Goal: Information Seeking & Learning: Learn about a topic

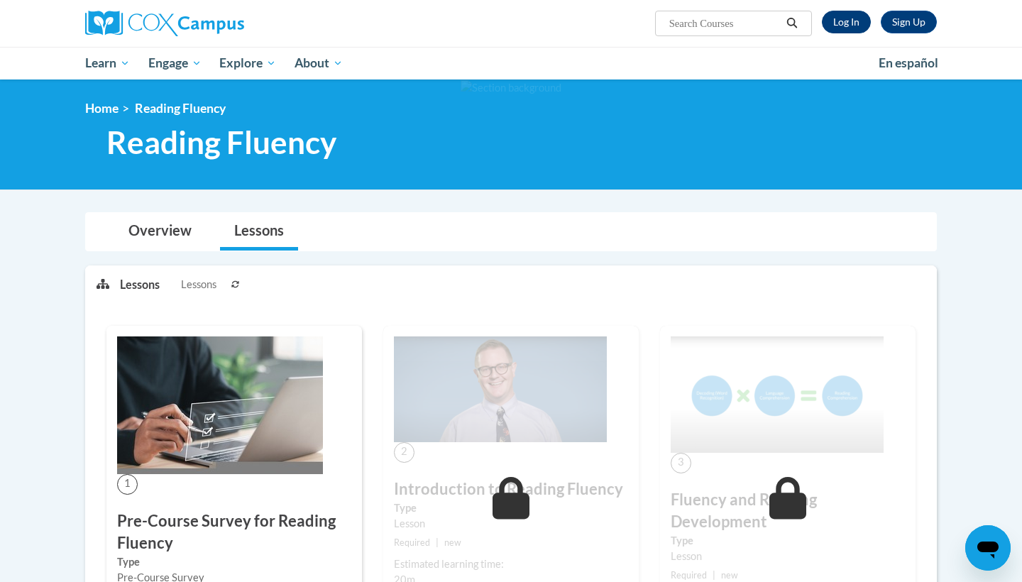
click at [847, 24] on link "Log In" at bounding box center [846, 22] width 49 height 23
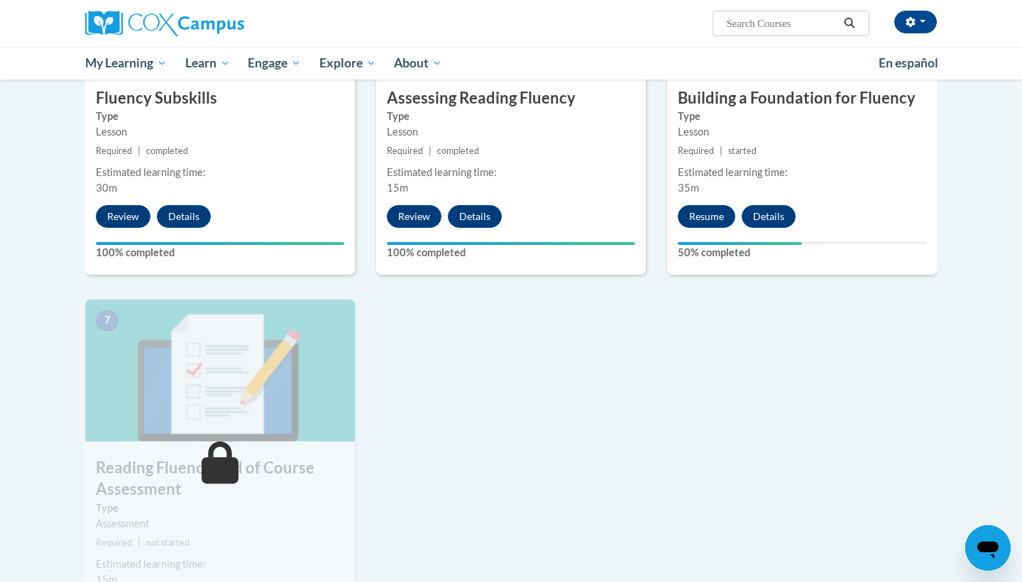
scroll to position [691, 0]
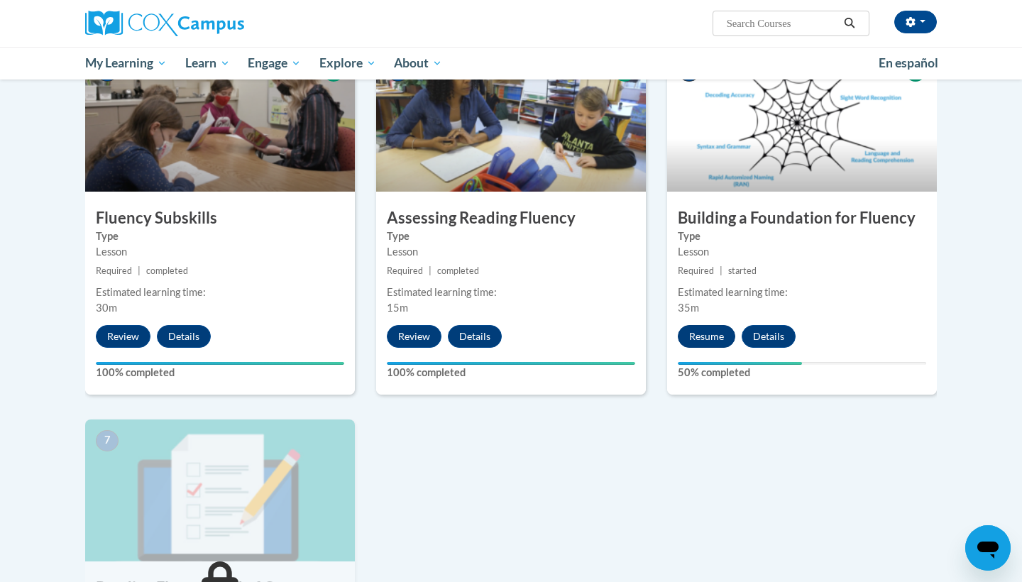
click at [695, 335] on button "Resume" at bounding box center [706, 336] width 57 height 23
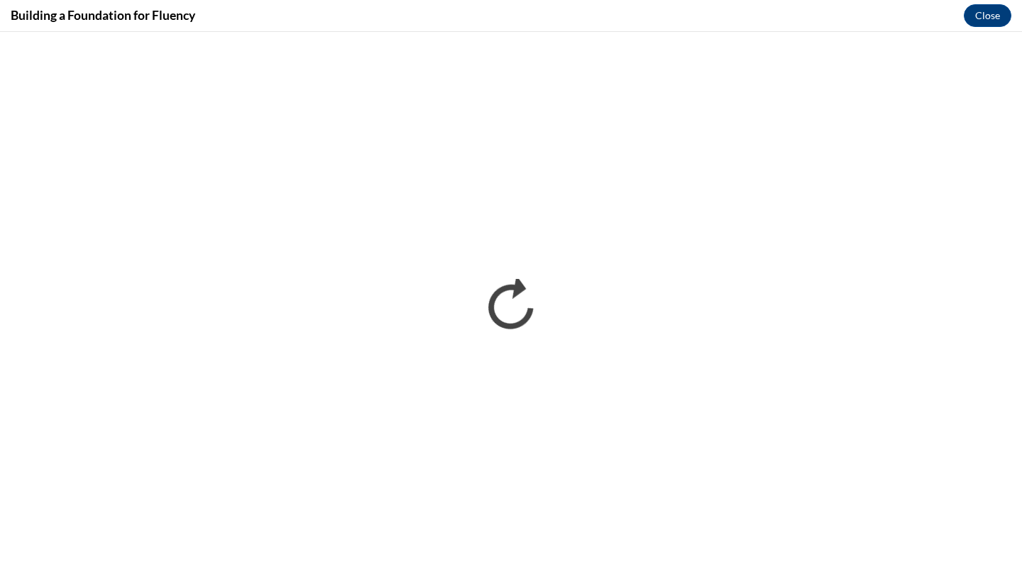
scroll to position [0, 0]
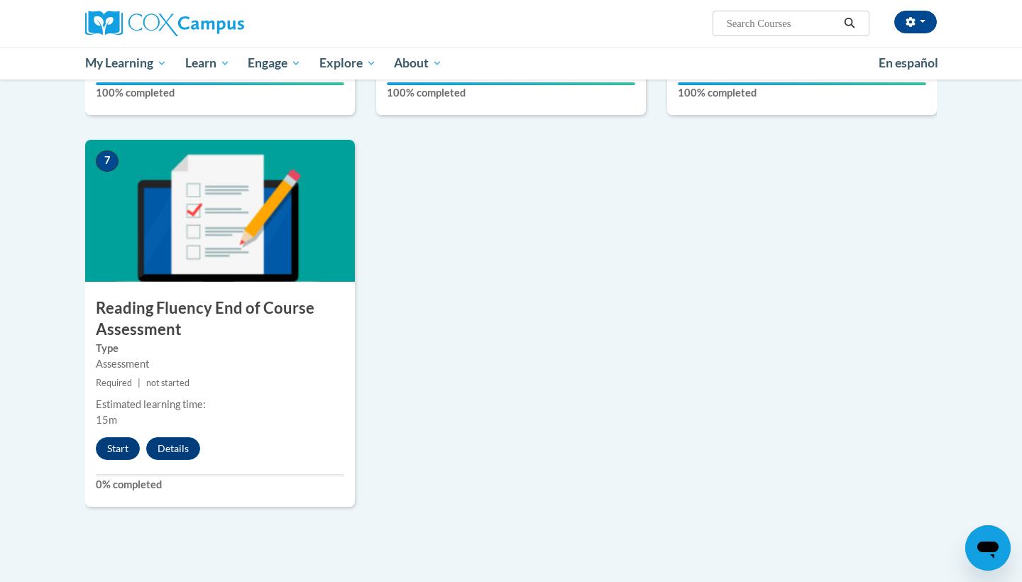
scroll to position [1014, 0]
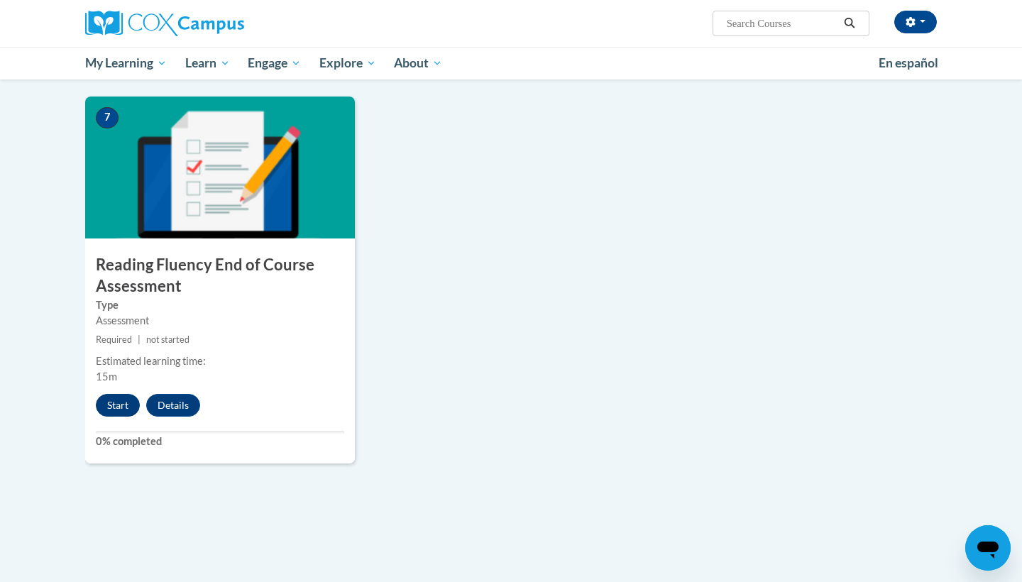
click at [122, 398] on button "Start" at bounding box center [118, 405] width 44 height 23
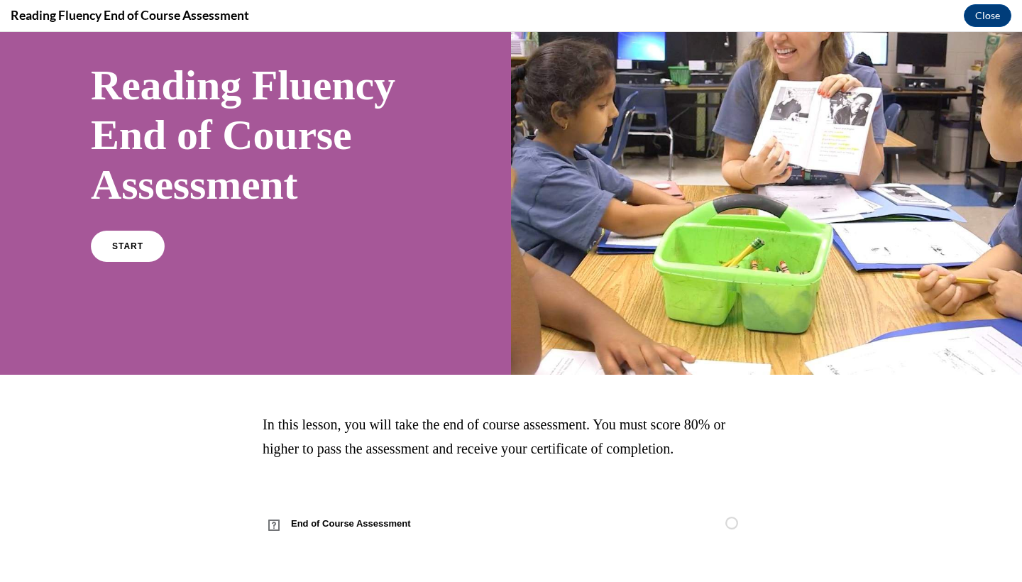
scroll to position [87, 0]
click at [133, 245] on span "START" at bounding box center [127, 246] width 33 height 11
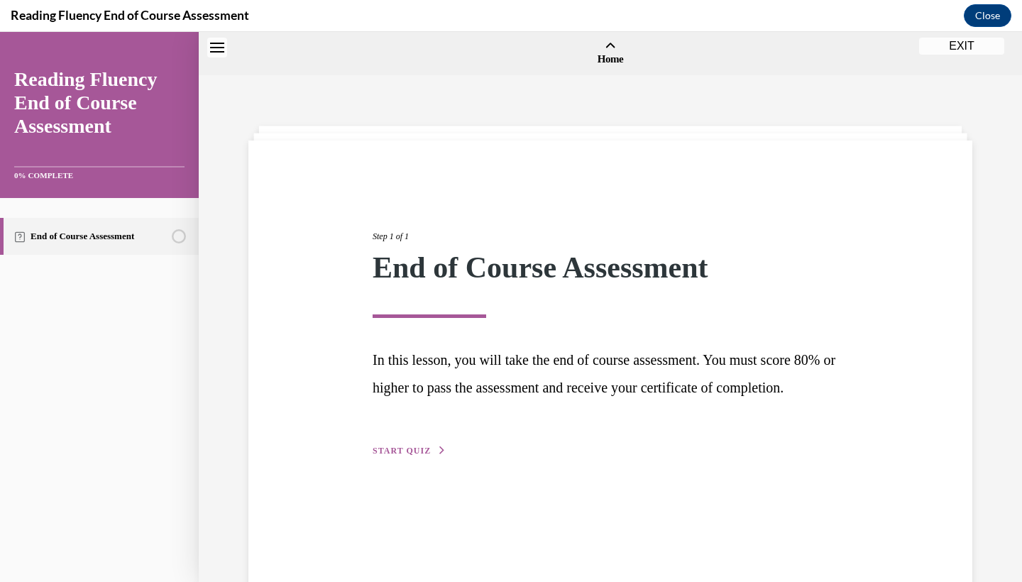
scroll to position [44, 0]
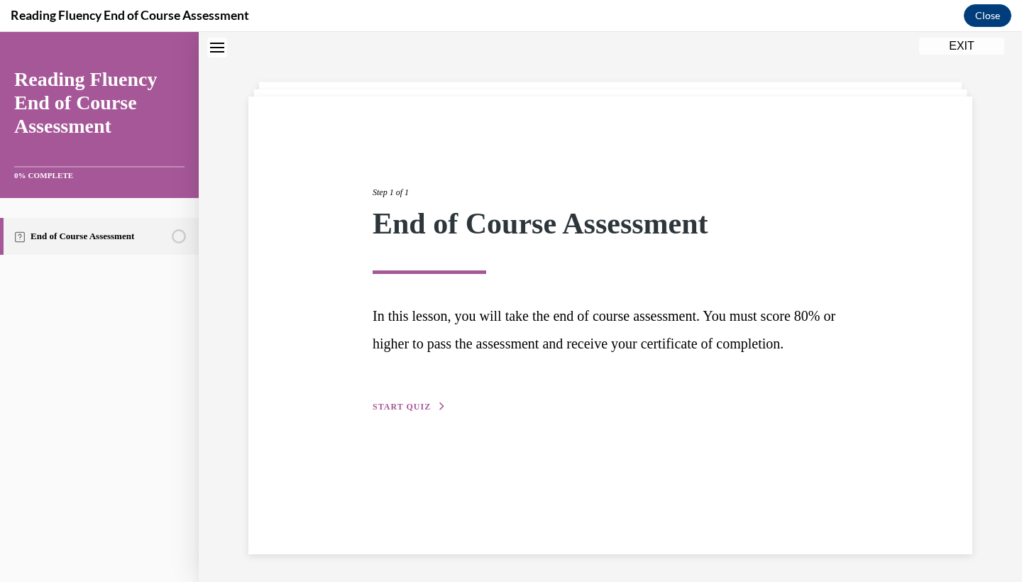
click at [411, 411] on span "START QUIZ" at bounding box center [401, 407] width 58 height 10
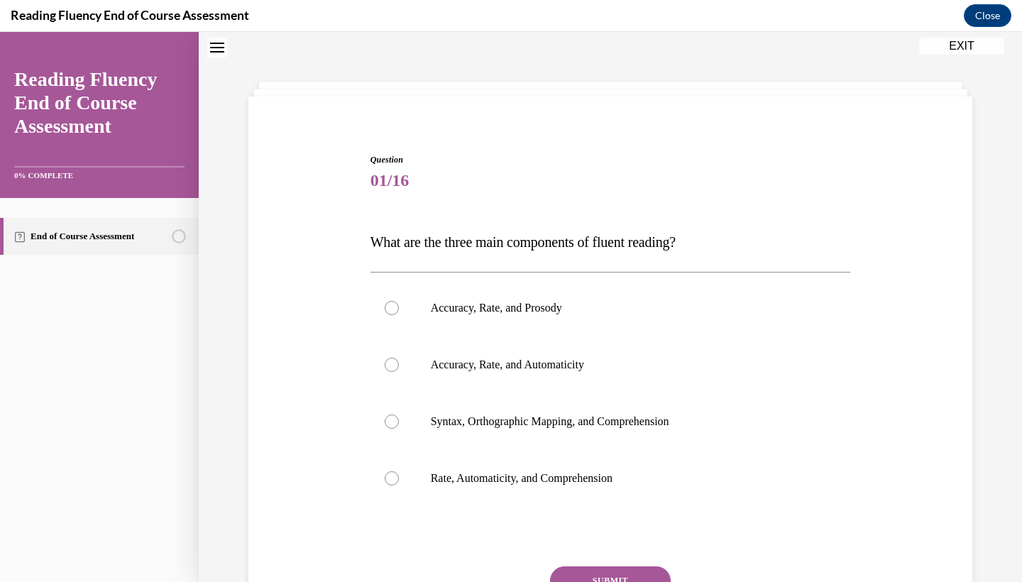
scroll to position [43, 0]
click at [643, 319] on label "Accuracy, Rate, and Prosody" at bounding box center [610, 308] width 480 height 57
click at [399, 316] on input "Accuracy, Rate, and Prosody" at bounding box center [392, 309] width 14 height 14
radio input "true"
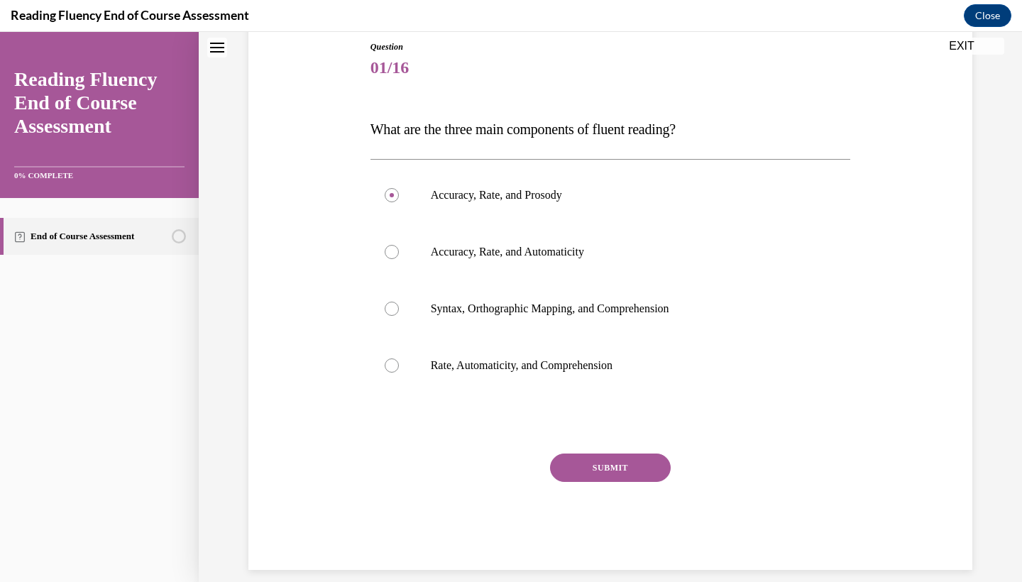
scroll to position [156, 0]
click at [617, 460] on button "SUBMIT" at bounding box center [610, 468] width 121 height 28
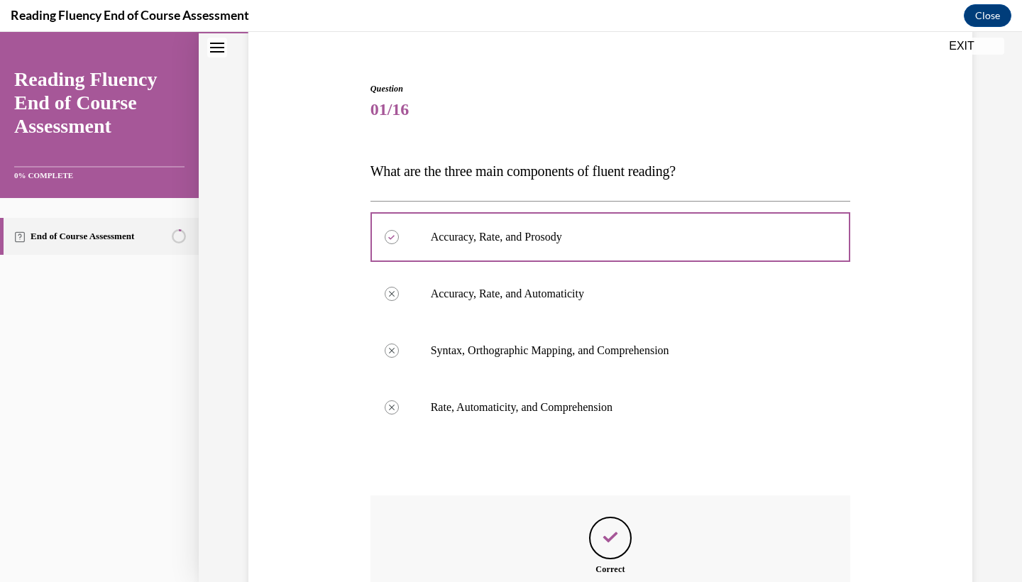
scroll to position [270, 0]
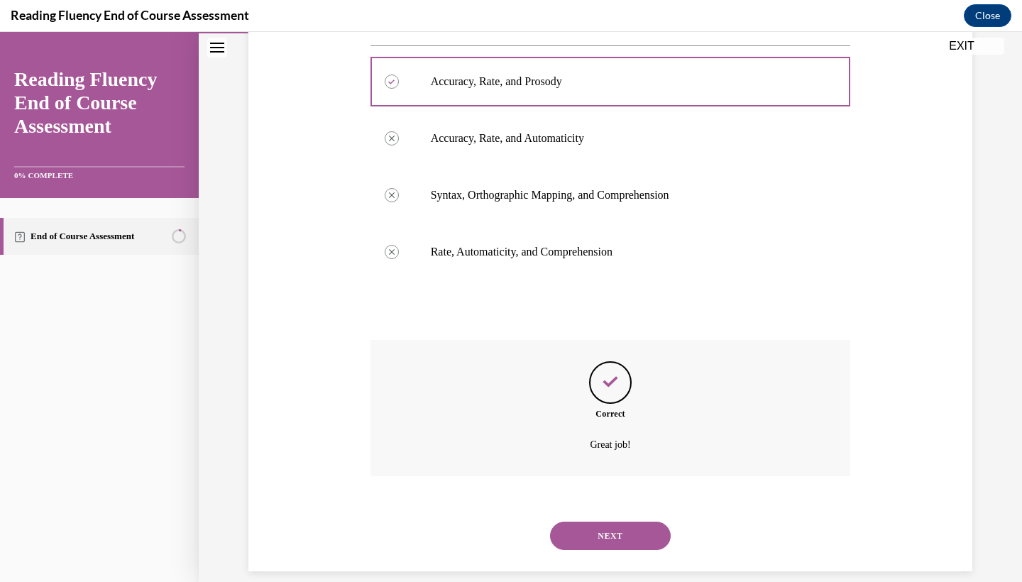
click at [600, 522] on button "NEXT" at bounding box center [610, 535] width 121 height 28
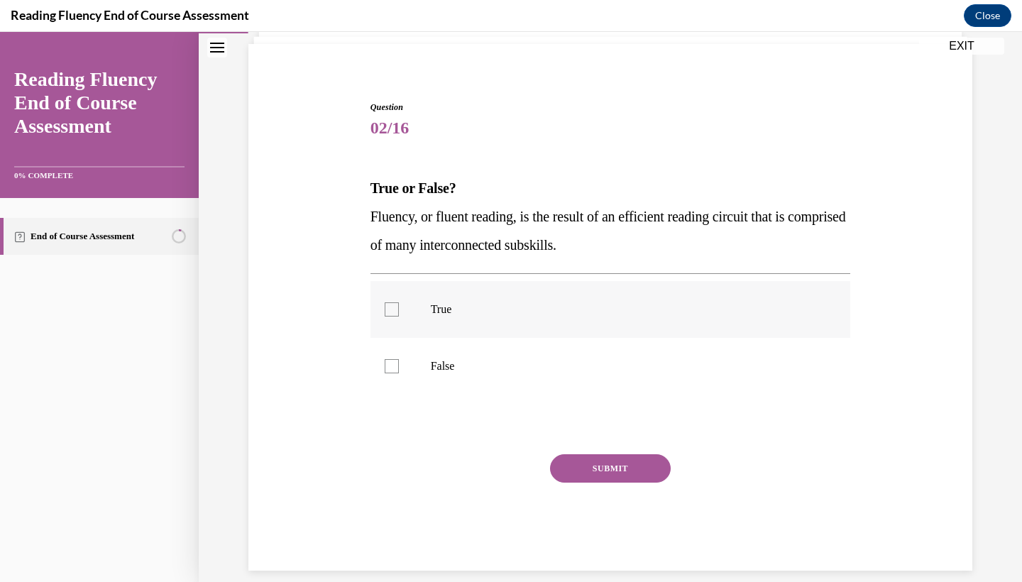
click at [672, 332] on label "True" at bounding box center [610, 309] width 480 height 57
click at [399, 316] on input "True" at bounding box center [392, 309] width 14 height 14
checkbox input "true"
click at [625, 477] on button "SUBMIT" at bounding box center [610, 468] width 121 height 28
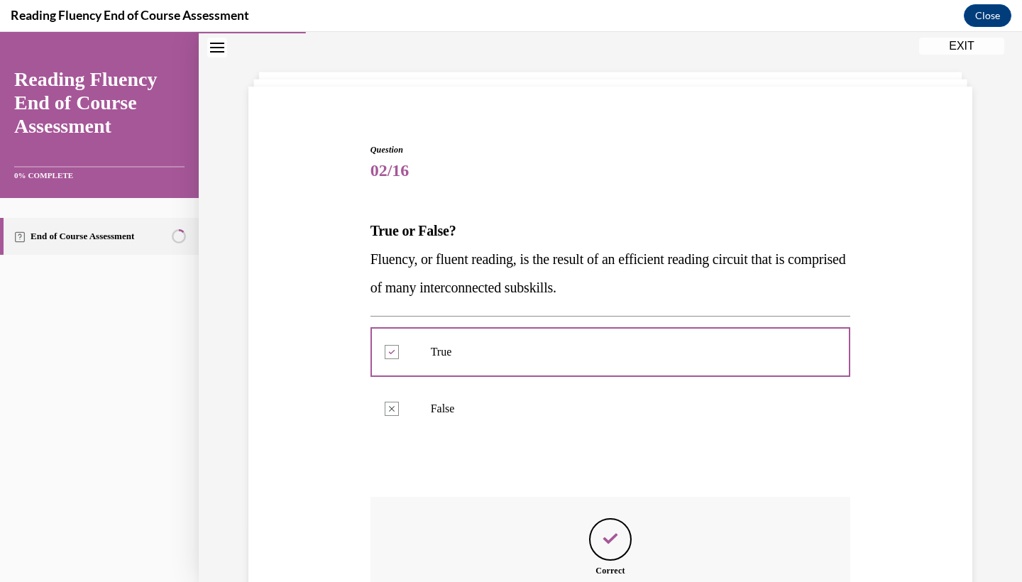
scroll to position [211, 0]
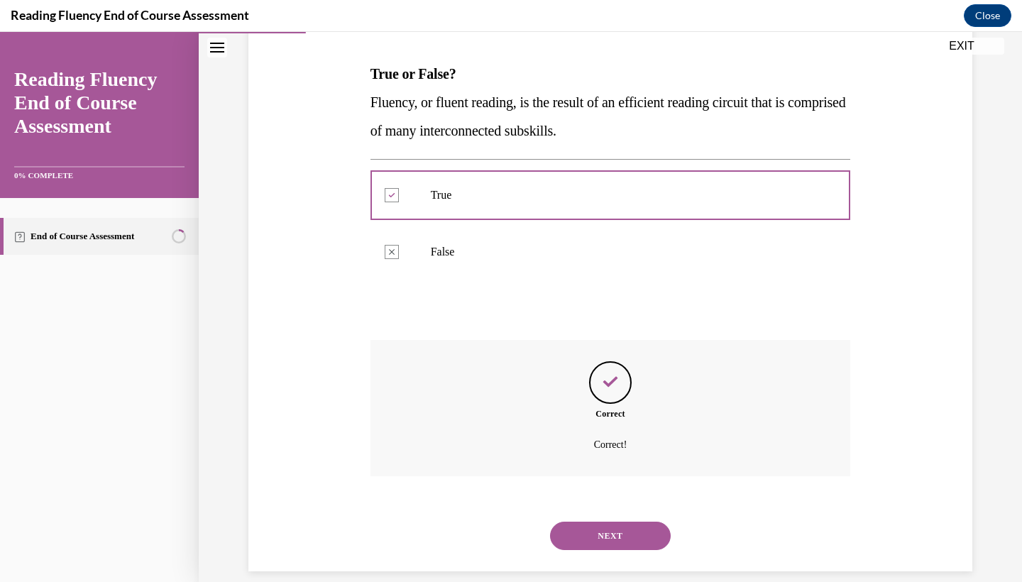
click at [604, 523] on button "NEXT" at bounding box center [610, 535] width 121 height 28
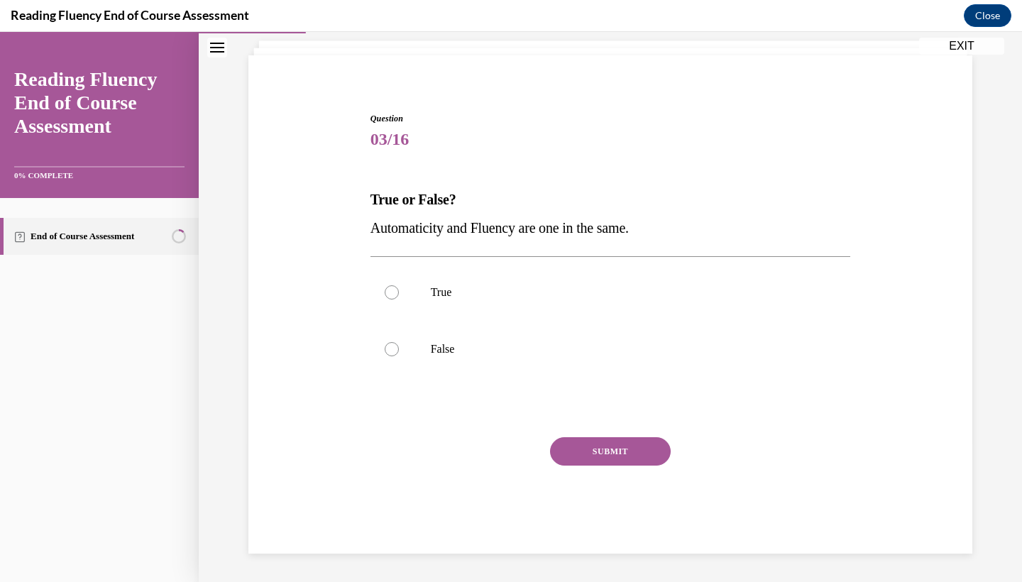
scroll to position [68, 0]
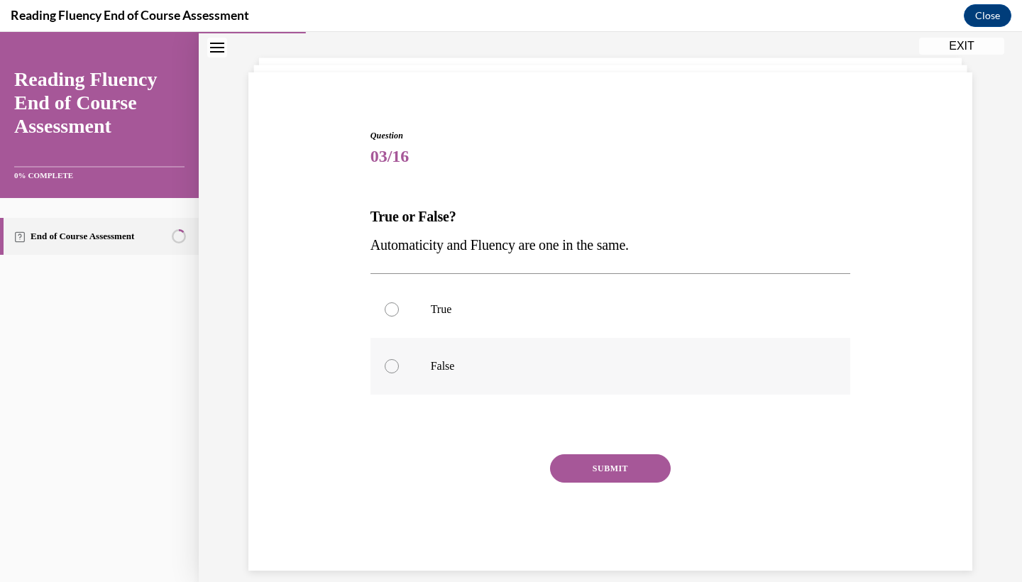
click at [522, 381] on label "False" at bounding box center [610, 366] width 480 height 57
click at [399, 373] on input "False" at bounding box center [392, 366] width 14 height 14
radio input "true"
click at [622, 480] on button "SUBMIT" at bounding box center [610, 468] width 121 height 28
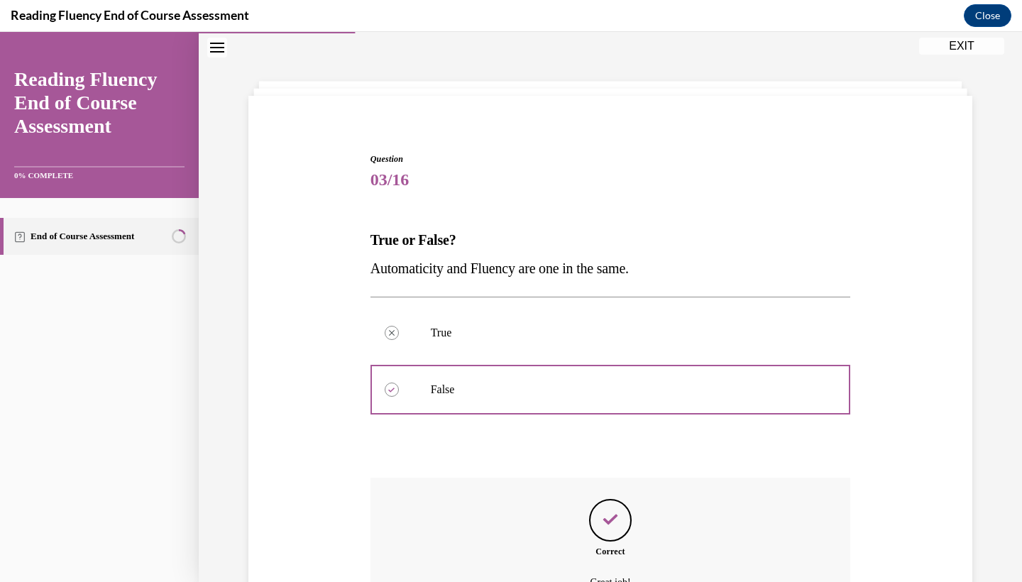
scroll to position [182, 0]
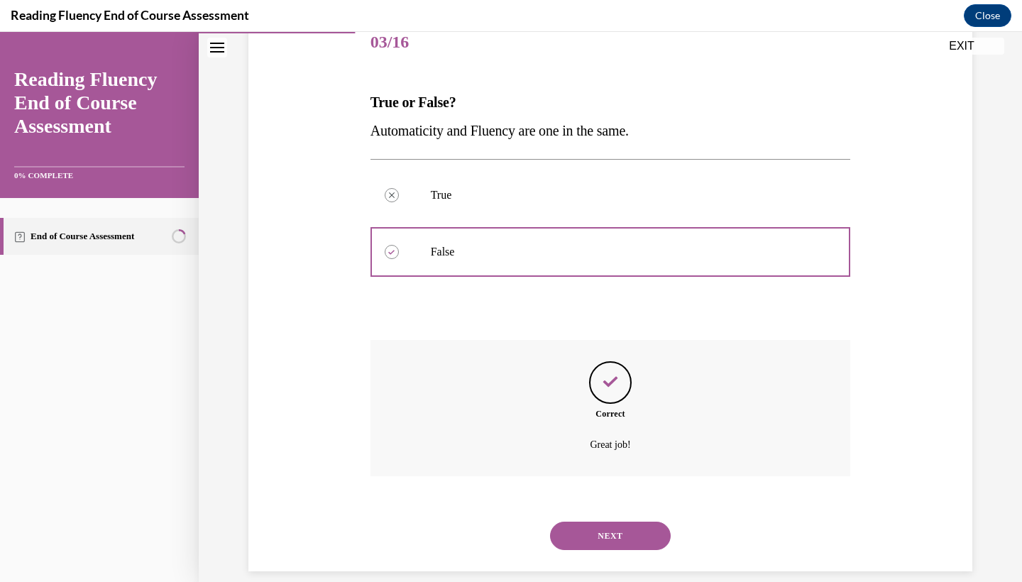
click at [630, 521] on button "NEXT" at bounding box center [610, 535] width 121 height 28
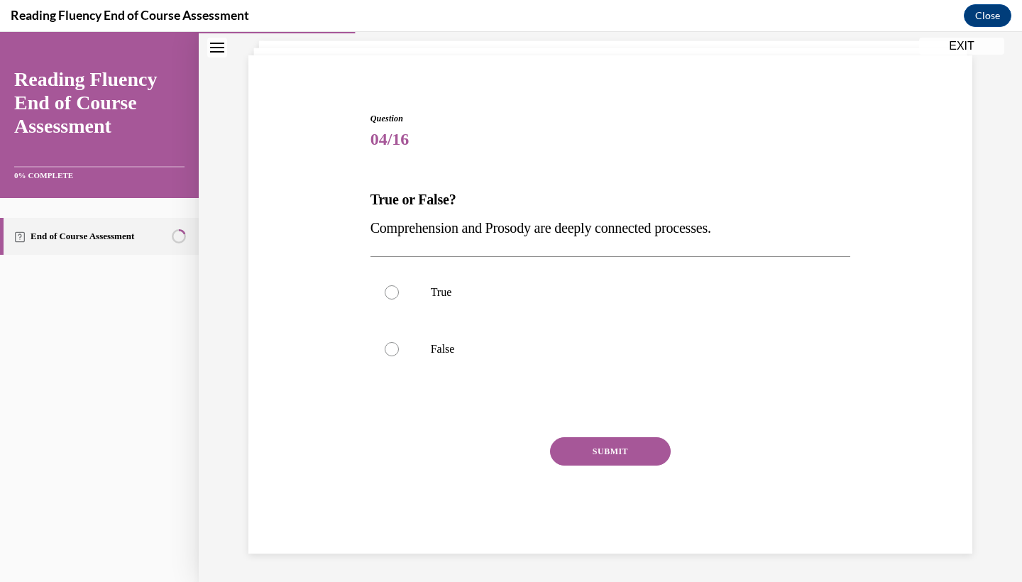
scroll to position [68, 0]
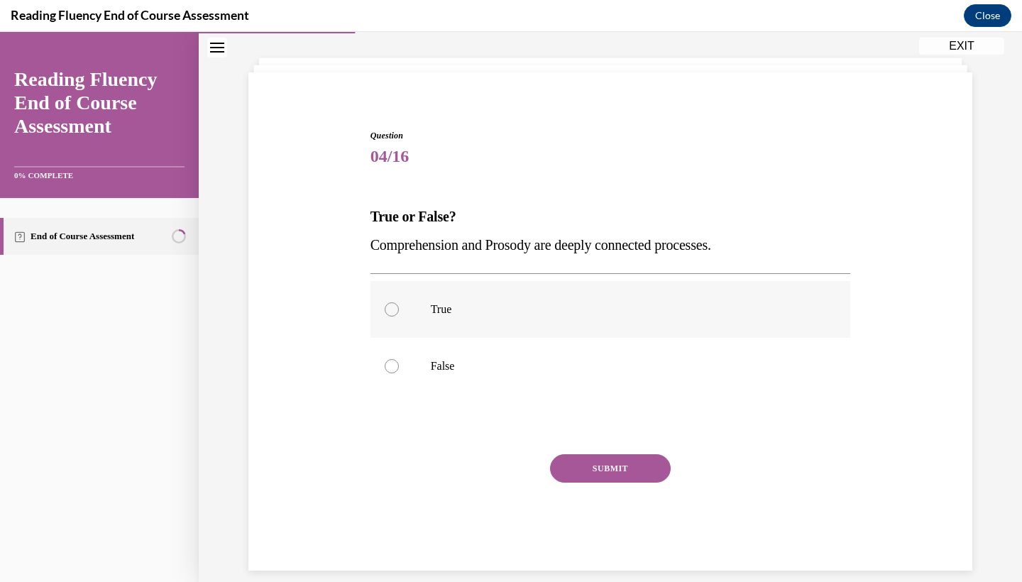
click at [580, 305] on p "True" at bounding box center [623, 309] width 385 height 14
click at [399, 305] on input "True" at bounding box center [392, 309] width 14 height 14
radio input "true"
click at [621, 474] on button "SUBMIT" at bounding box center [610, 468] width 121 height 28
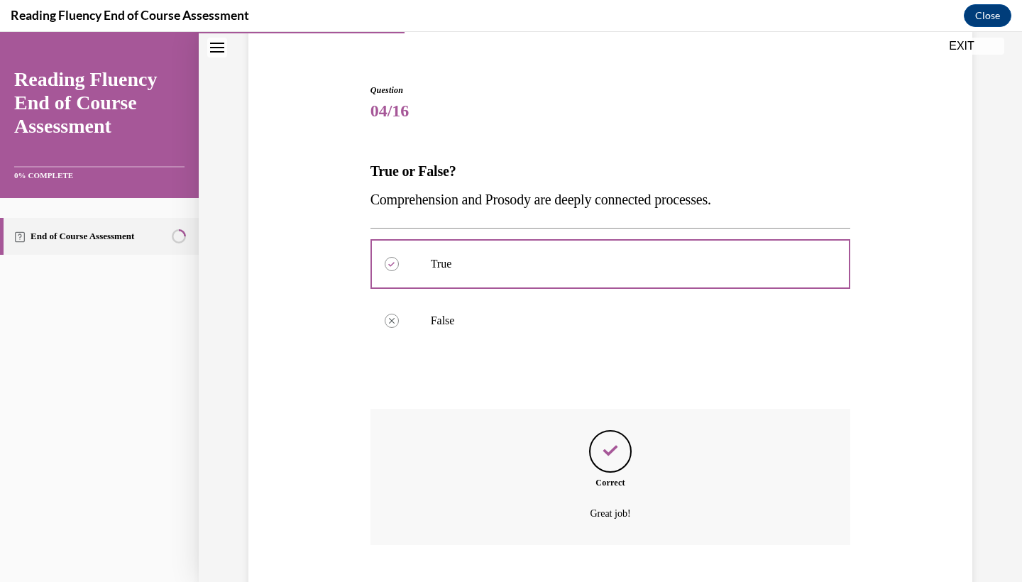
scroll to position [182, 0]
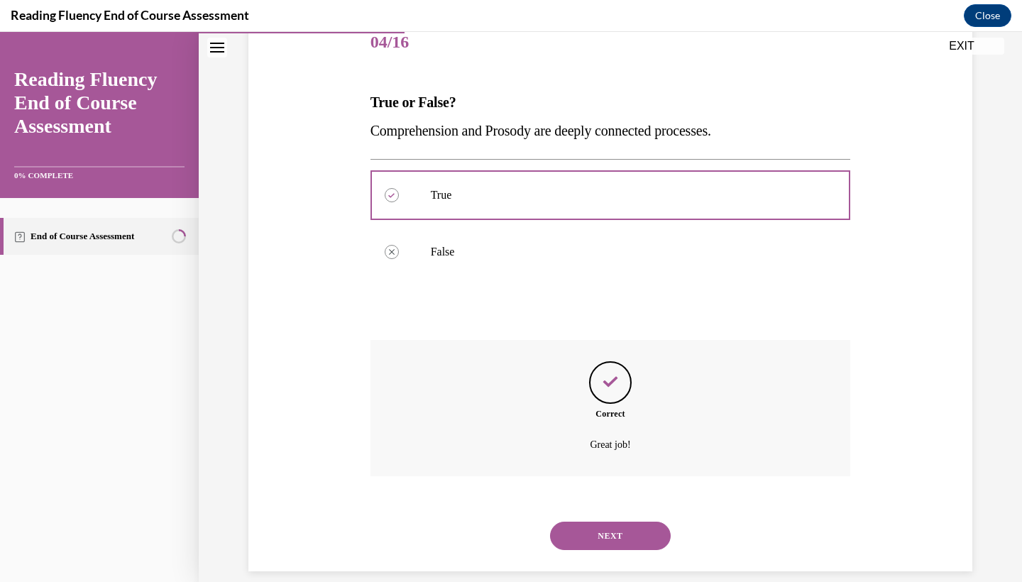
click at [612, 524] on button "NEXT" at bounding box center [610, 535] width 121 height 28
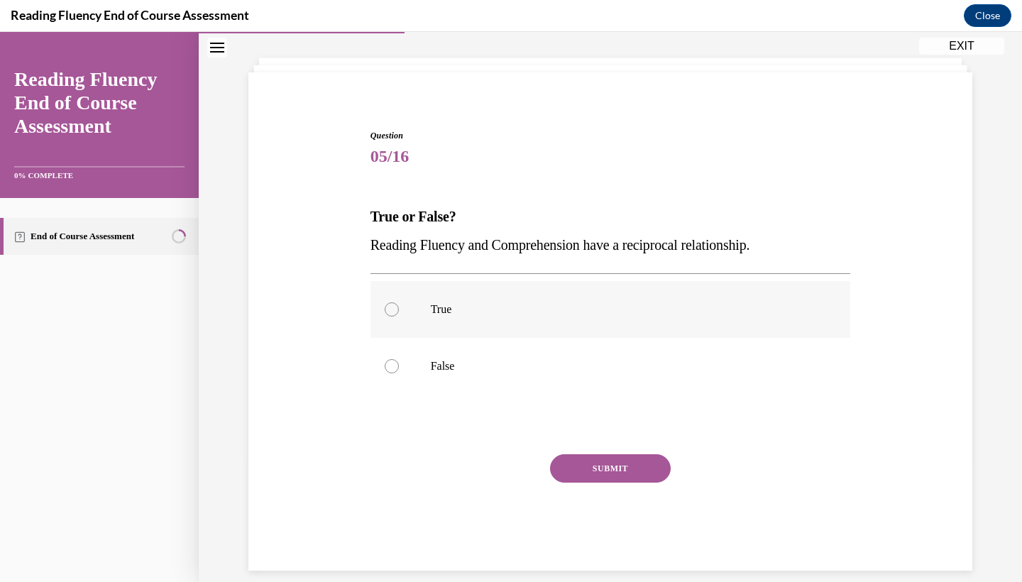
click at [597, 316] on p "True" at bounding box center [623, 309] width 385 height 14
click at [399, 316] on input "True" at bounding box center [392, 309] width 14 height 14
radio input "true"
click at [616, 465] on button "SUBMIT" at bounding box center [610, 468] width 121 height 28
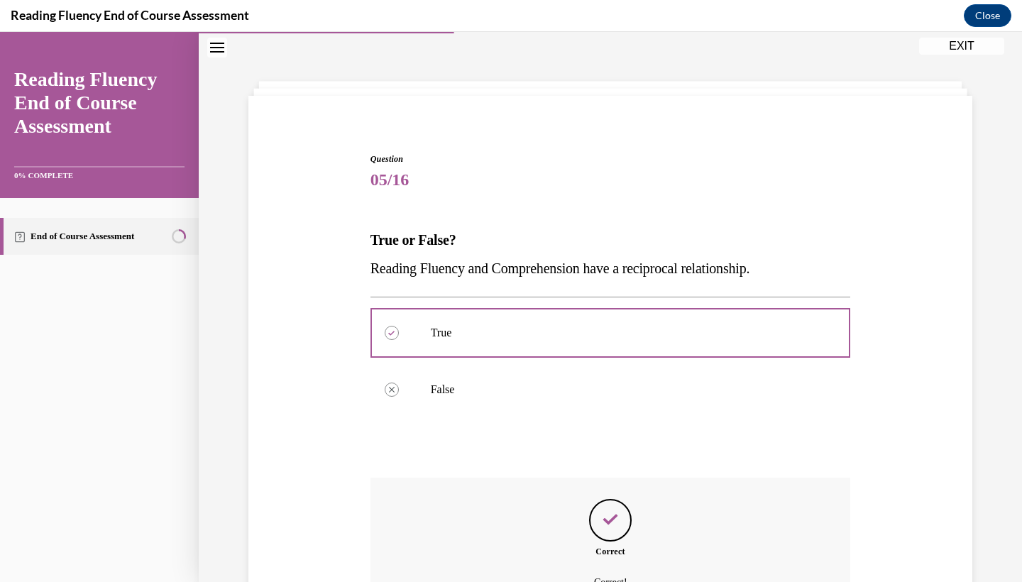
scroll to position [182, 0]
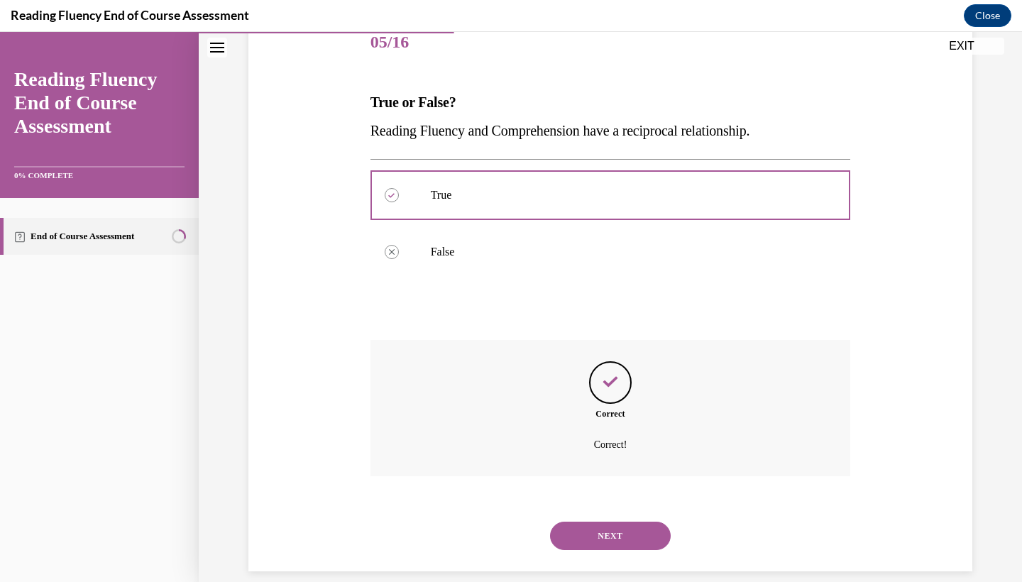
click at [591, 521] on button "NEXT" at bounding box center [610, 535] width 121 height 28
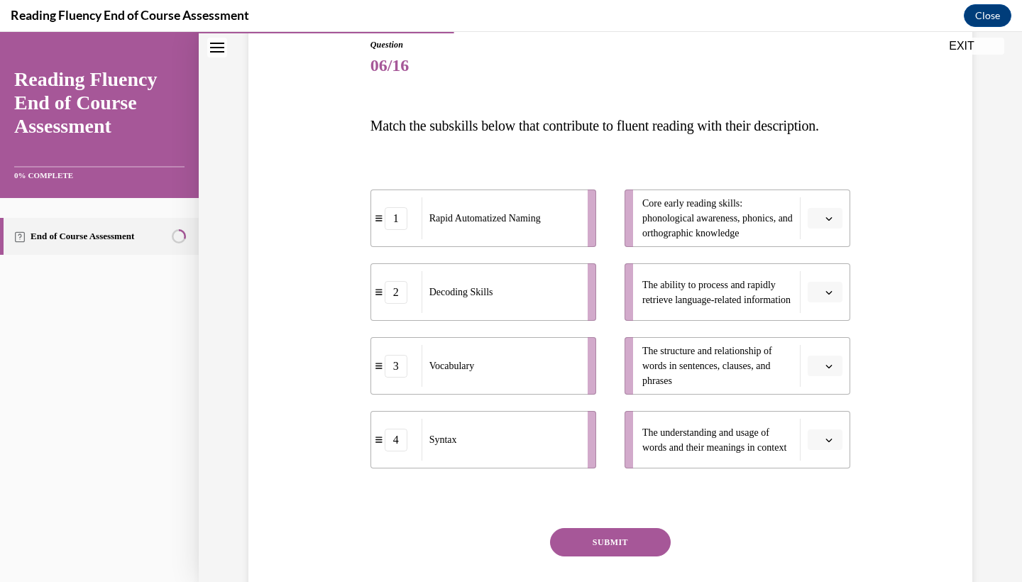
click at [827, 296] on icon "button" at bounding box center [828, 292] width 7 height 7
click at [824, 375] on div "1" at bounding box center [822, 380] width 35 height 28
click at [820, 373] on span "Please select an option" at bounding box center [818, 366] width 5 height 14
click at [814, 451] on button "button" at bounding box center [824, 439] width 35 height 21
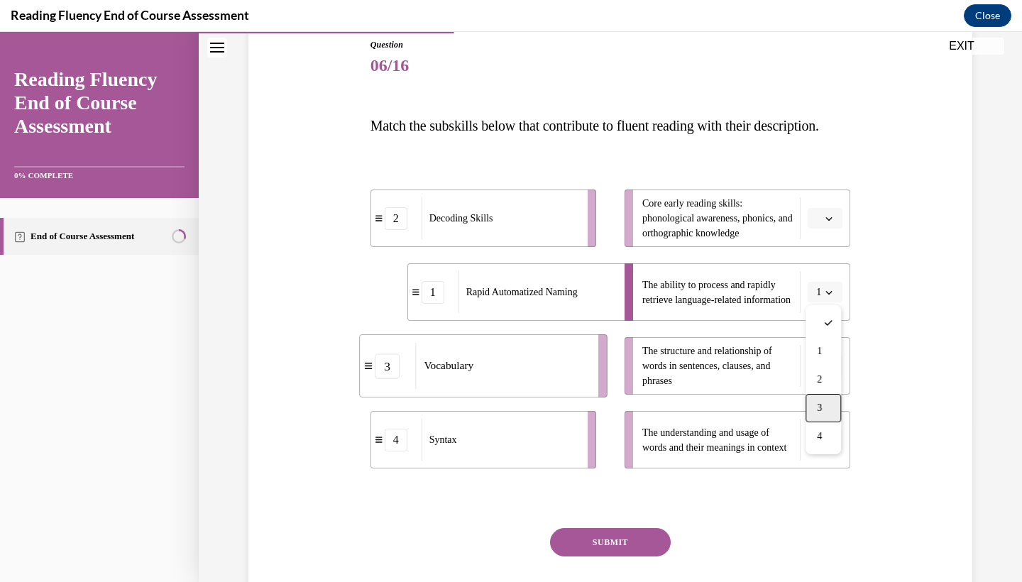
click at [828, 412] on div "3" at bounding box center [822, 408] width 35 height 28
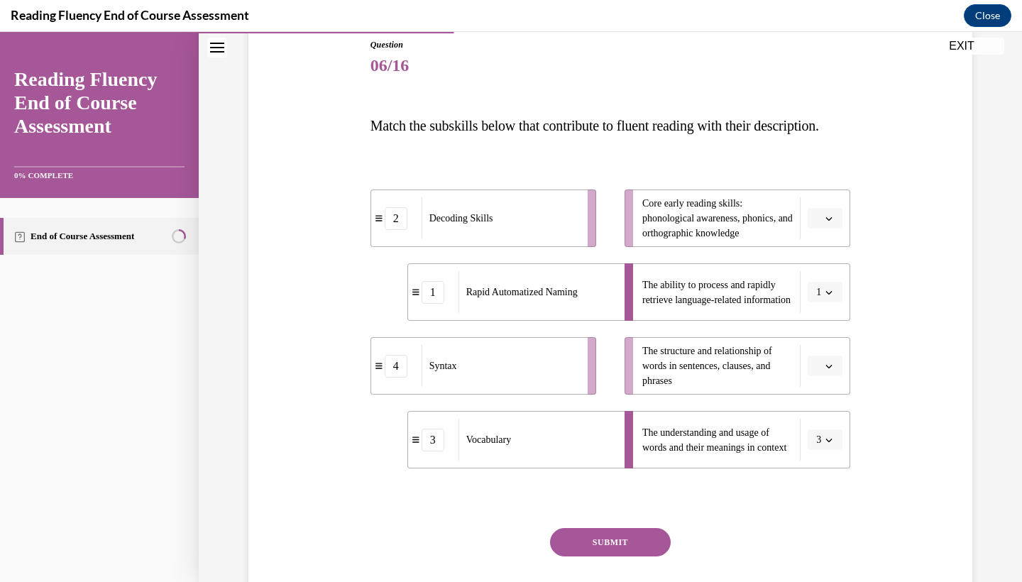
click at [827, 247] on li "Core early reading skills: phonological awareness, phonics, and orthographic kn…" at bounding box center [737, 217] width 226 height 57
click at [827, 222] on icon "button" at bounding box center [828, 218] width 7 height 7
click at [819, 329] on span "2" at bounding box center [819, 334] width 5 height 11
click at [822, 377] on button "button" at bounding box center [824, 365] width 35 height 21
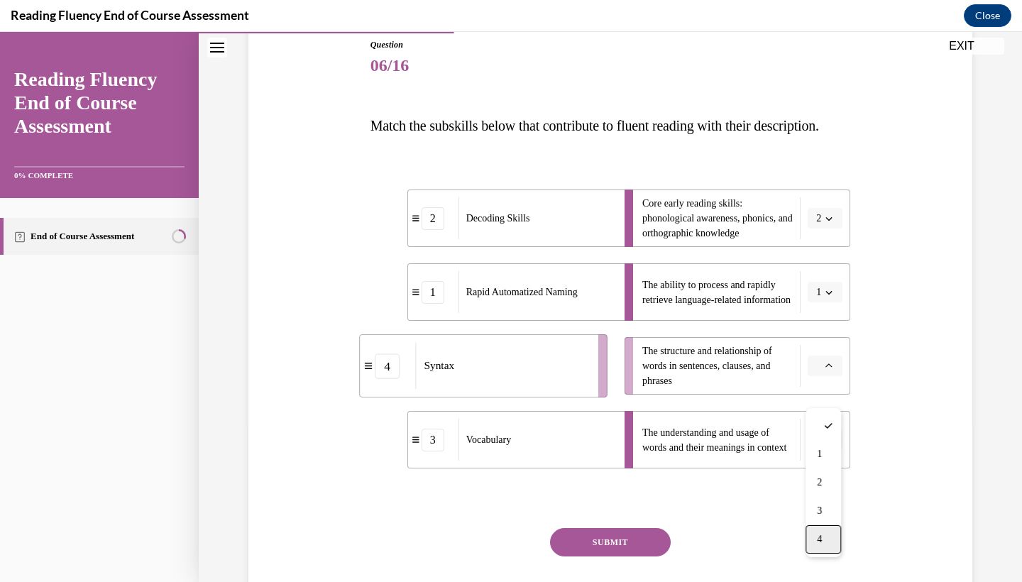
click at [826, 529] on div "4" at bounding box center [822, 539] width 35 height 28
click at [658, 556] on button "SUBMIT" at bounding box center [610, 542] width 121 height 28
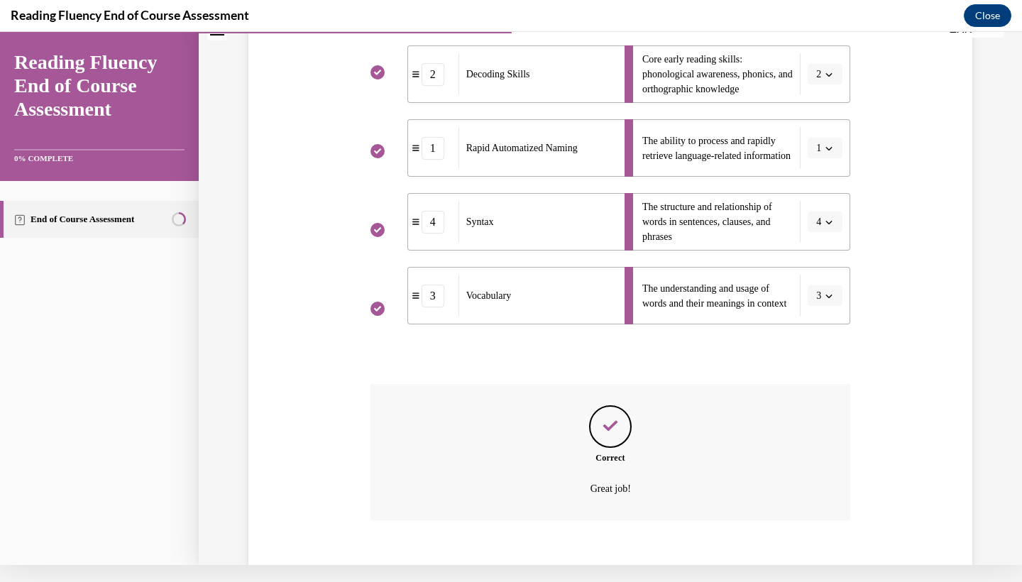
scroll to position [375, 0]
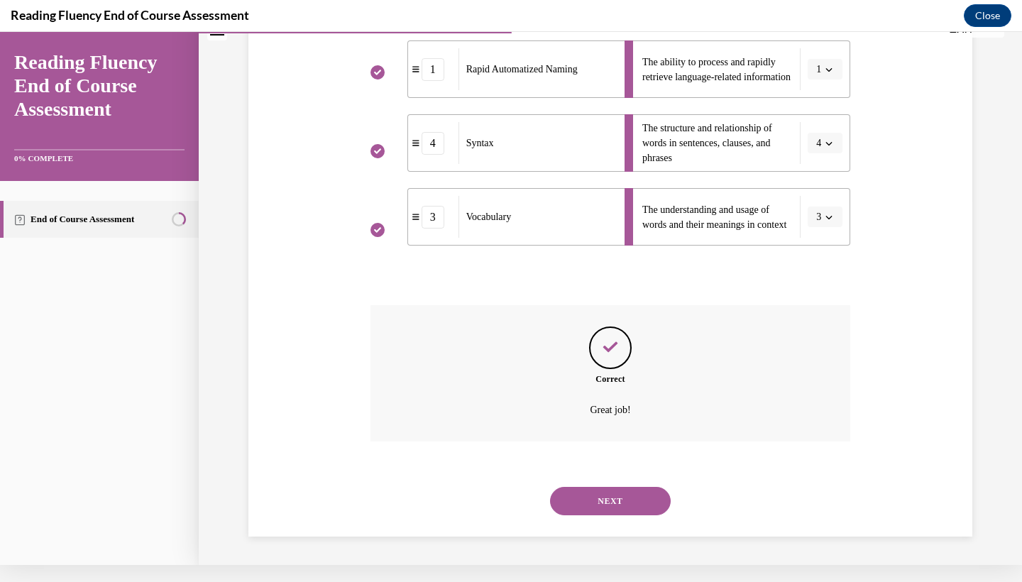
click at [643, 499] on button "NEXT" at bounding box center [610, 501] width 121 height 28
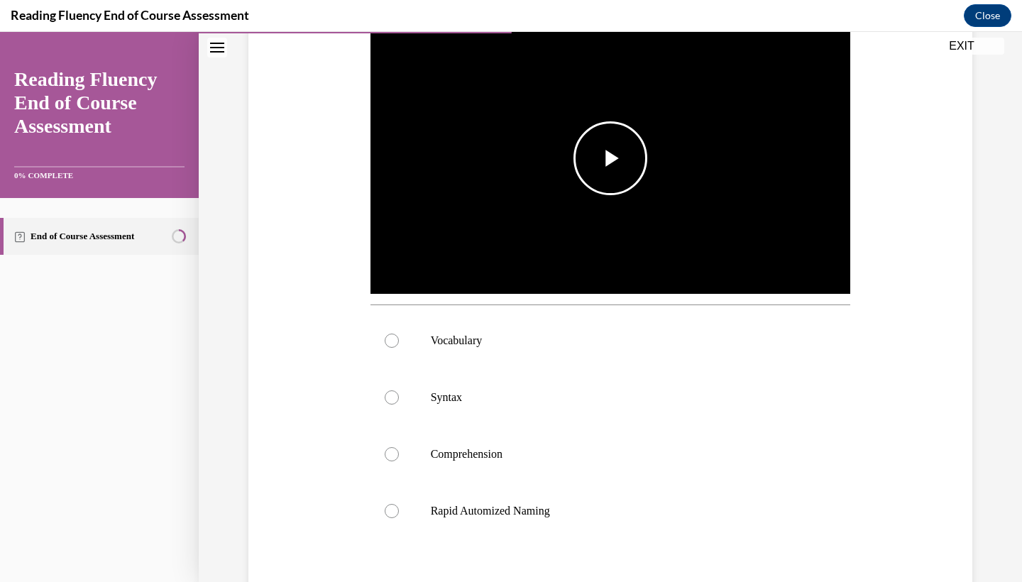
scroll to position [321, 0]
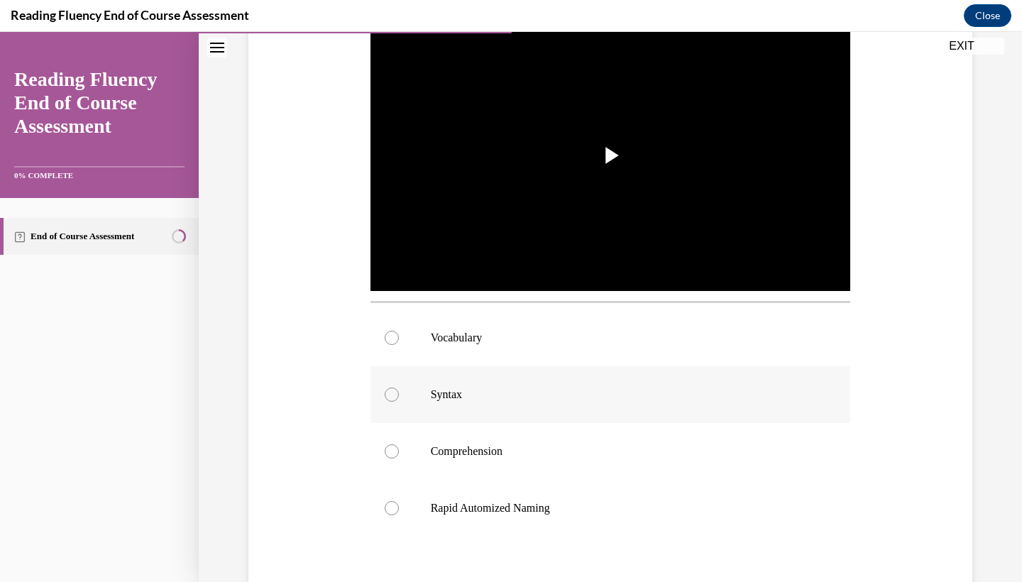
click at [607, 375] on label "Syntax" at bounding box center [610, 394] width 480 height 57
click at [399, 387] on input "Syntax" at bounding box center [392, 394] width 14 height 14
radio input "true"
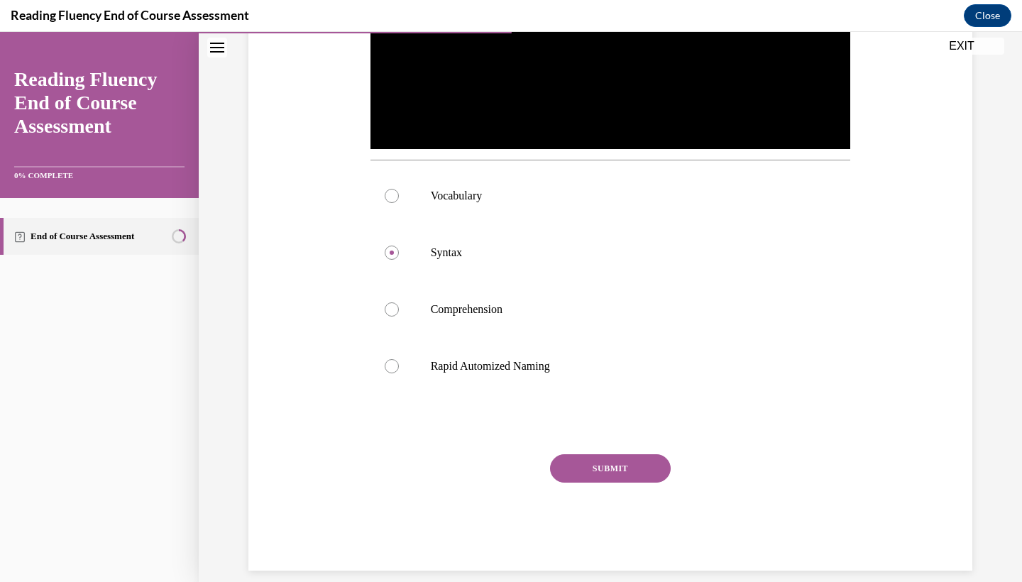
click at [611, 465] on button "SUBMIT" at bounding box center [610, 468] width 121 height 28
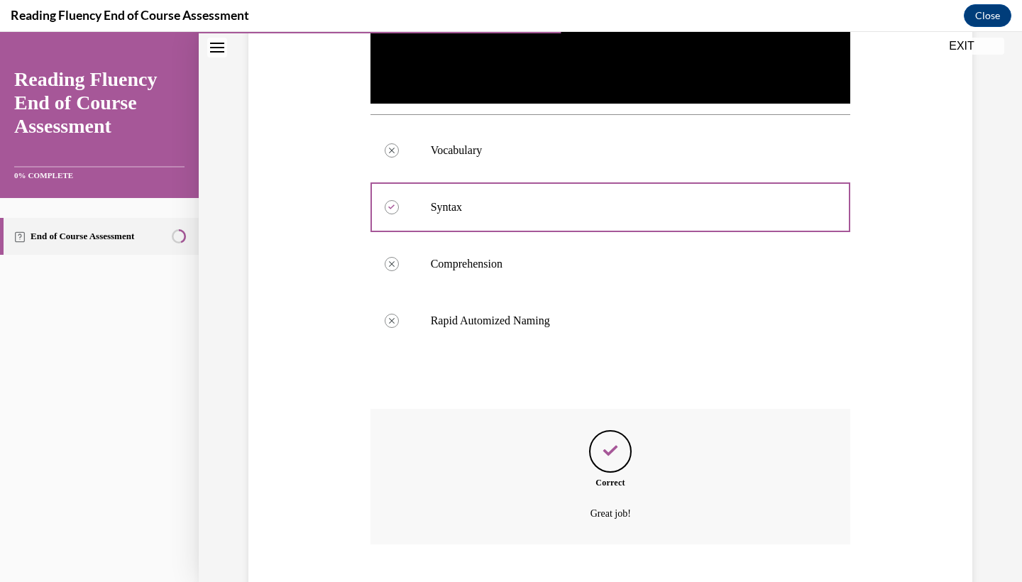
scroll to position [577, 0]
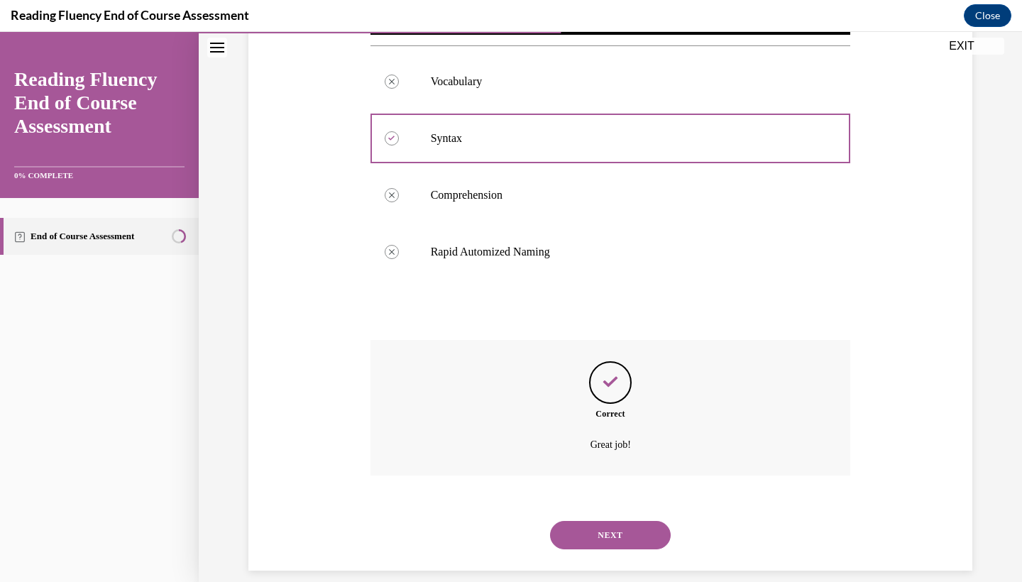
click at [612, 522] on button "NEXT" at bounding box center [610, 535] width 121 height 28
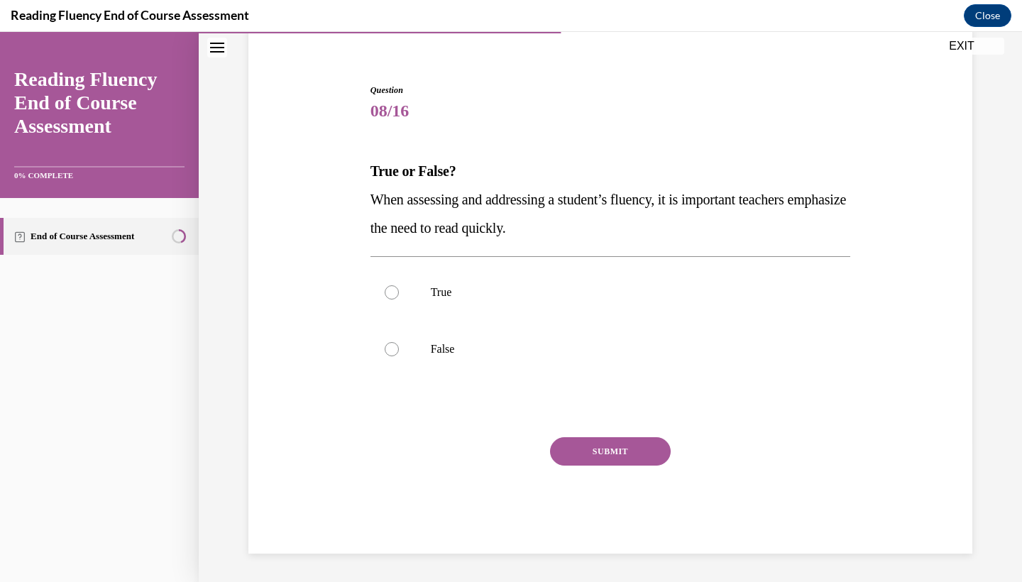
scroll to position [96, 0]
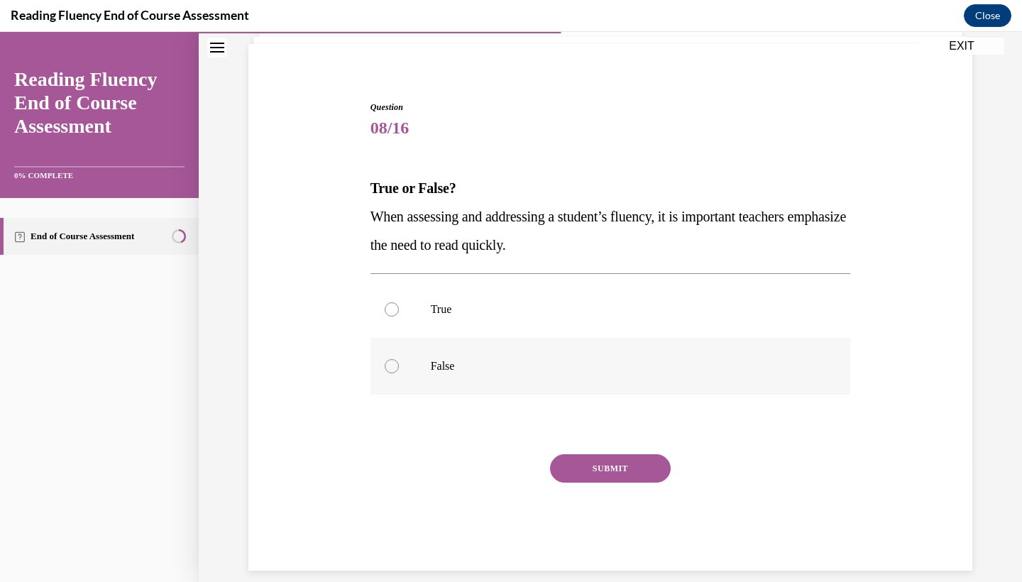
click at [601, 364] on p "False" at bounding box center [623, 366] width 385 height 14
click at [399, 364] on input "False" at bounding box center [392, 366] width 14 height 14
radio input "true"
click at [603, 467] on button "SUBMIT" at bounding box center [610, 468] width 121 height 28
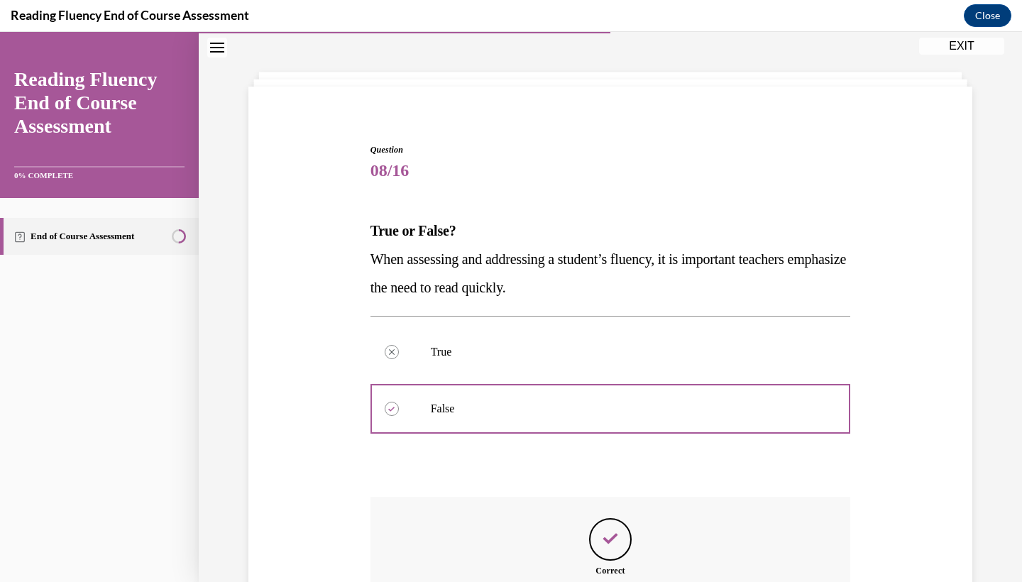
scroll to position [211, 0]
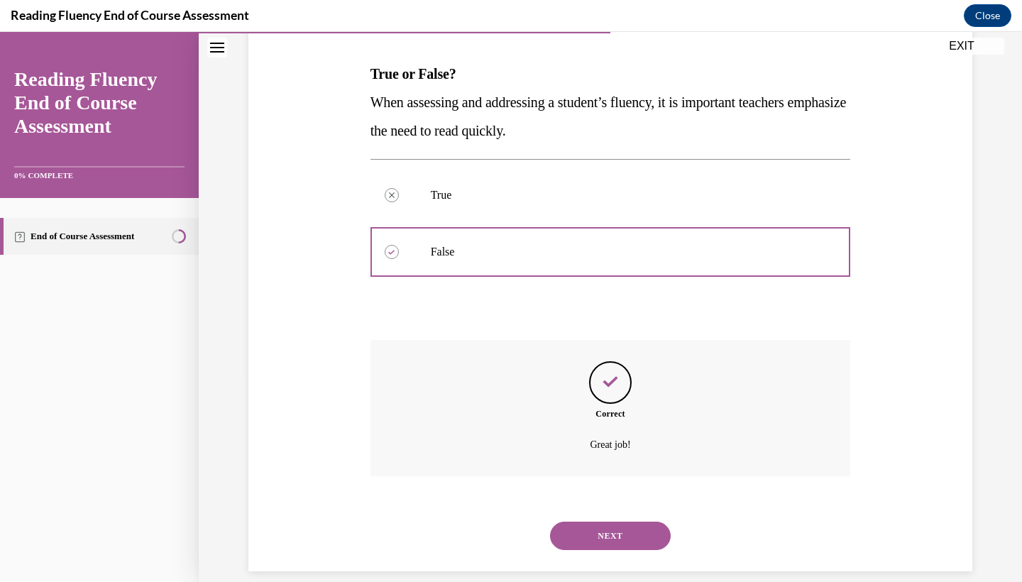
click at [613, 521] on button "NEXT" at bounding box center [610, 535] width 121 height 28
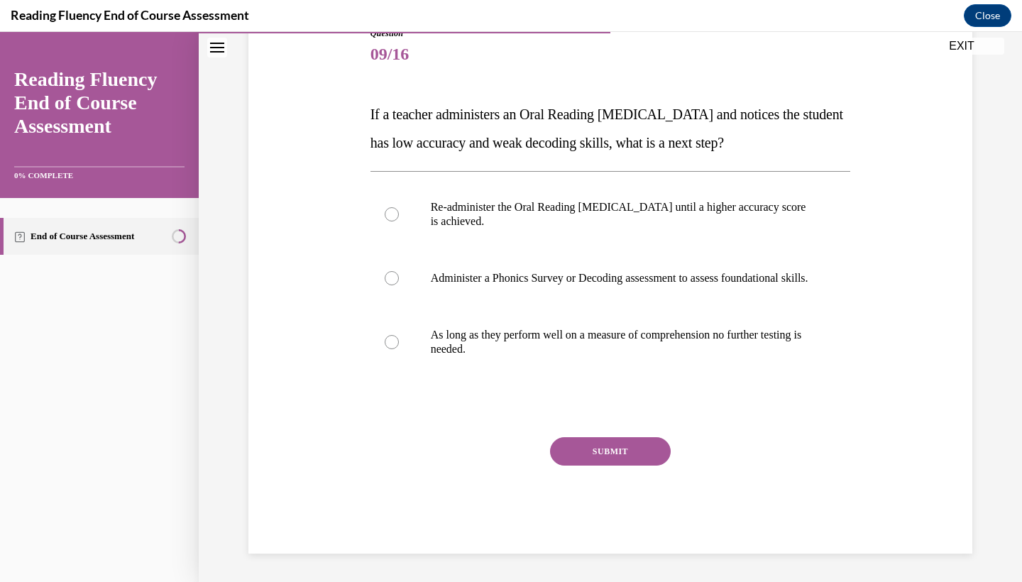
scroll to position [158, 0]
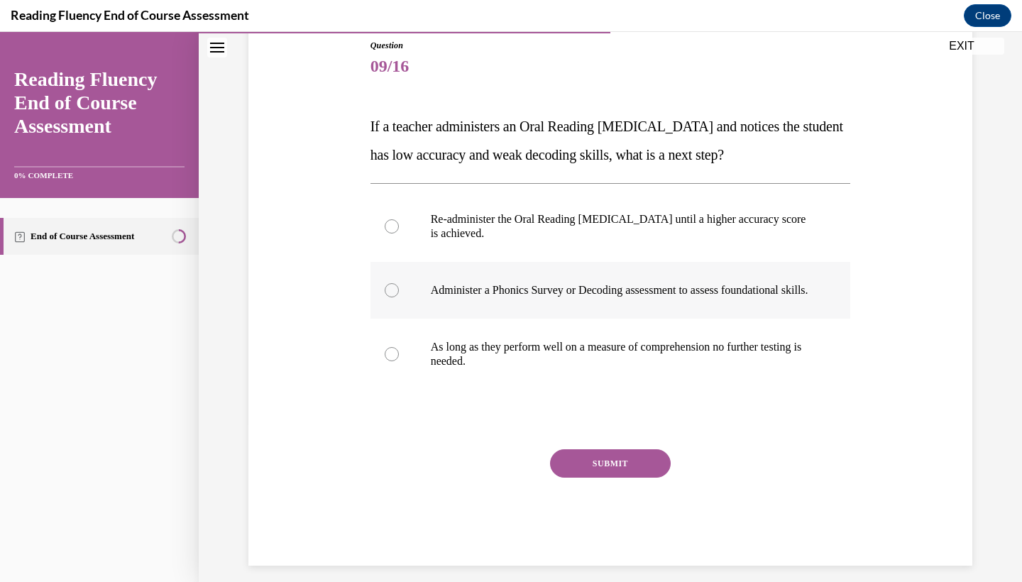
click at [742, 286] on p "Administer a Phonics Survey or Decoding assessment to assess foundational skill…" at bounding box center [623, 290] width 385 height 14
click at [399, 286] on input "Administer a Phonics Survey or Decoding assessment to assess foundational skill…" at bounding box center [392, 290] width 14 height 14
radio input "true"
click at [637, 477] on button "SUBMIT" at bounding box center [610, 463] width 121 height 28
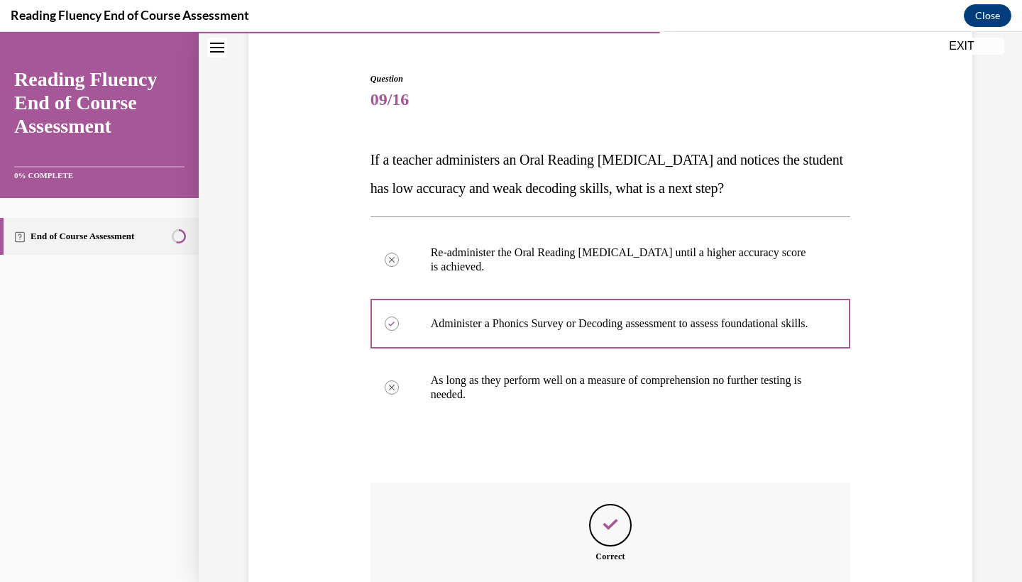
scroll to position [282, 0]
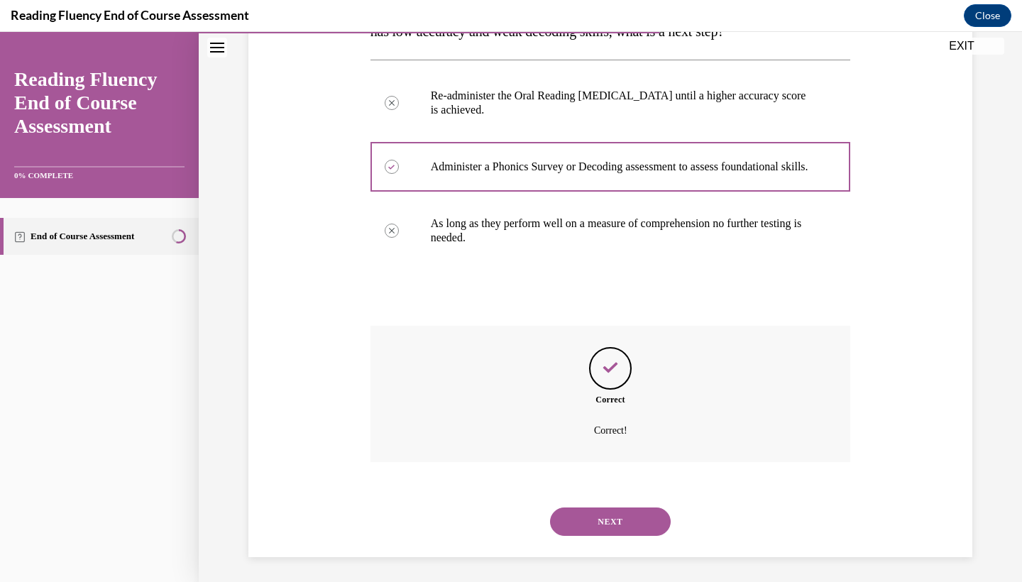
click at [623, 519] on button "NEXT" at bounding box center [610, 521] width 121 height 28
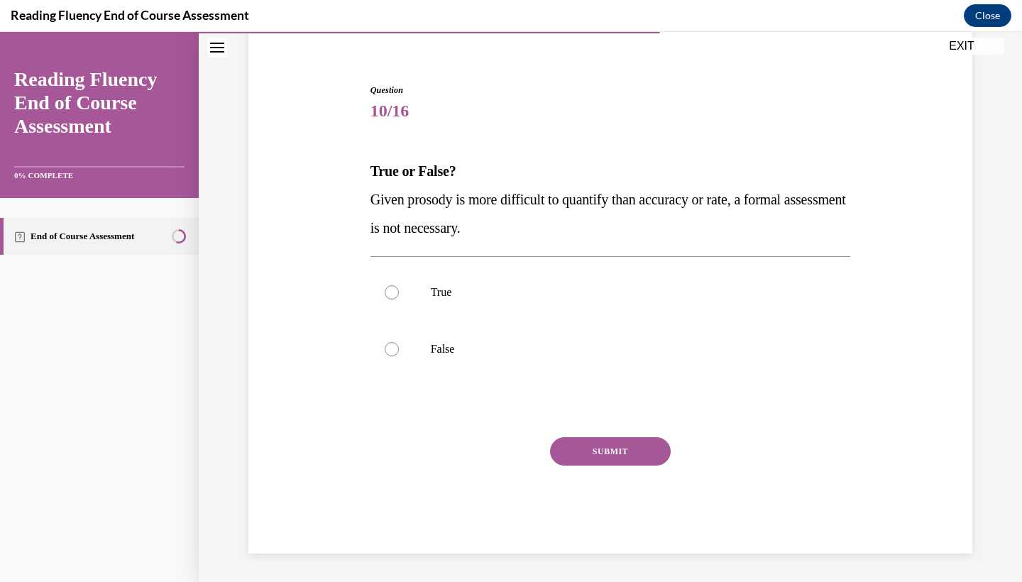
scroll to position [96, 0]
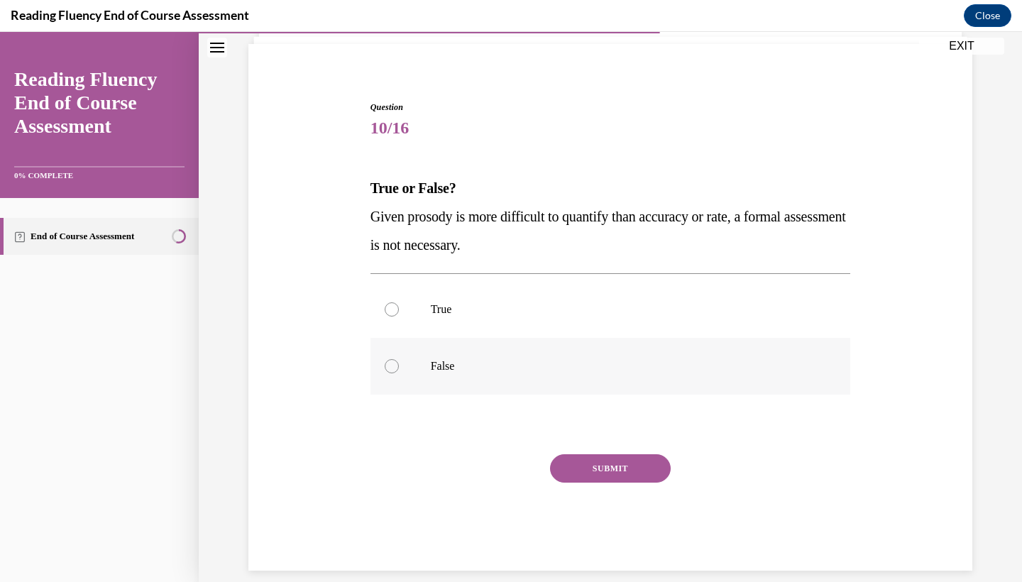
click at [620, 360] on p "False" at bounding box center [623, 366] width 385 height 14
click at [399, 360] on input "False" at bounding box center [392, 366] width 14 height 14
radio input "true"
click at [608, 463] on button "SUBMIT" at bounding box center [610, 468] width 121 height 28
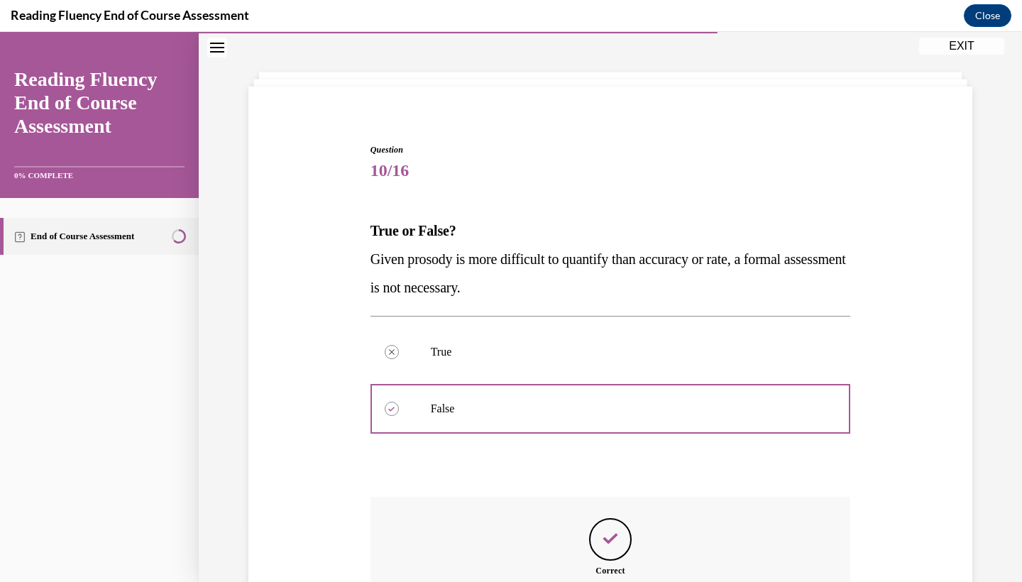
scroll to position [211, 0]
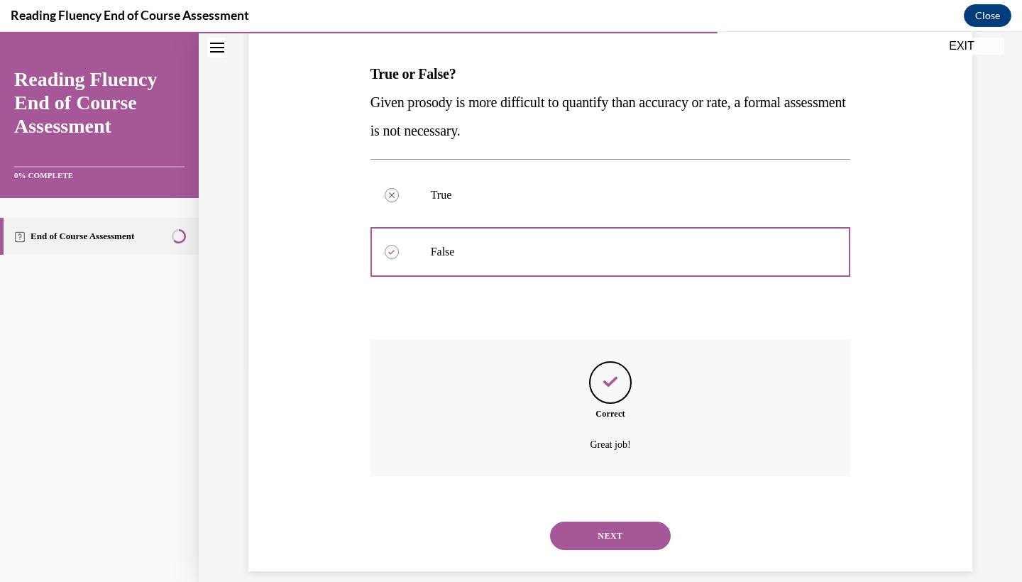
click at [599, 521] on button "NEXT" at bounding box center [610, 535] width 121 height 28
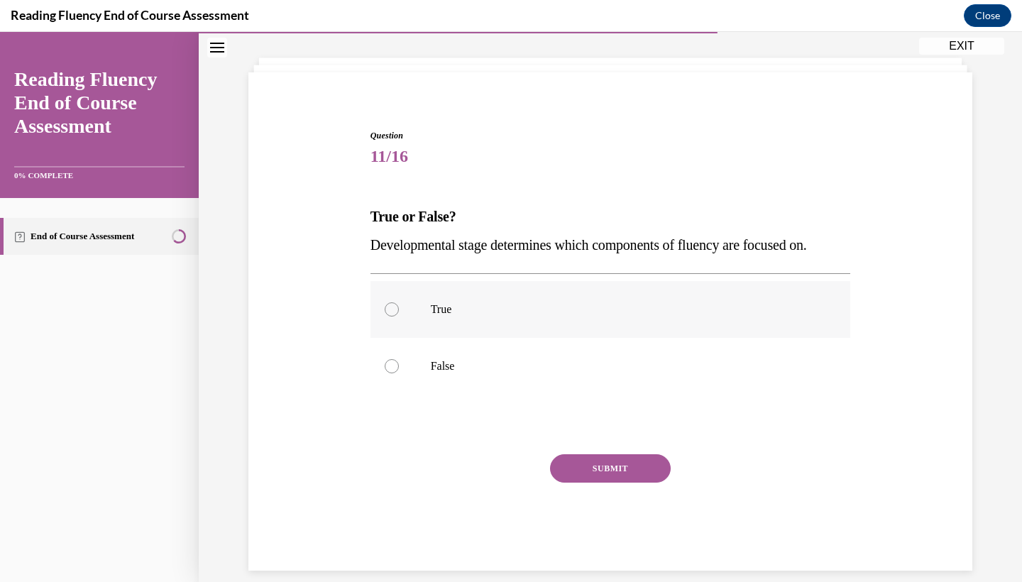
click at [617, 296] on label "True" at bounding box center [610, 309] width 480 height 57
click at [399, 302] on input "True" at bounding box center [392, 309] width 14 height 14
radio input "true"
click at [606, 470] on button "SUBMIT" at bounding box center [610, 468] width 121 height 28
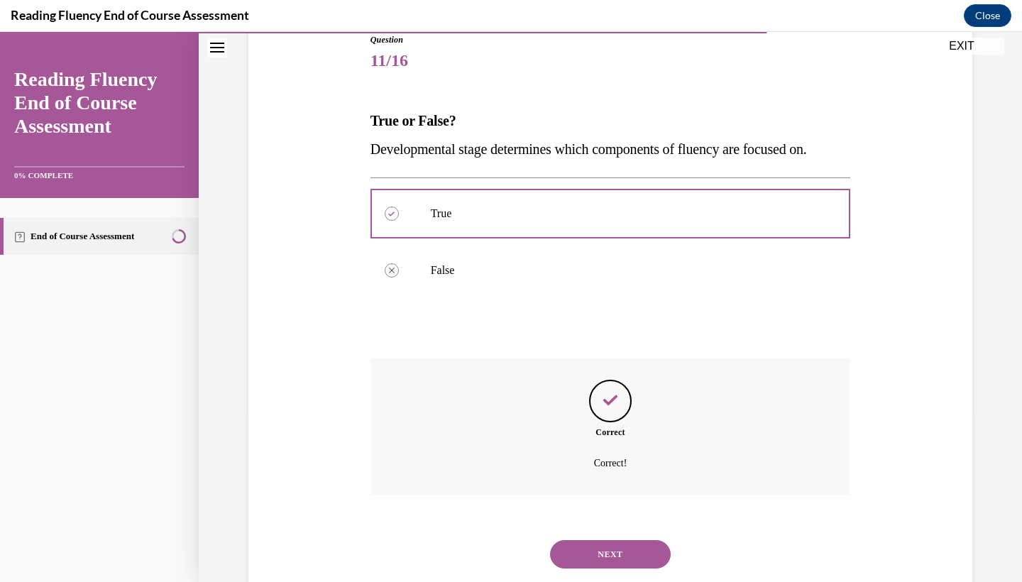
scroll to position [182, 0]
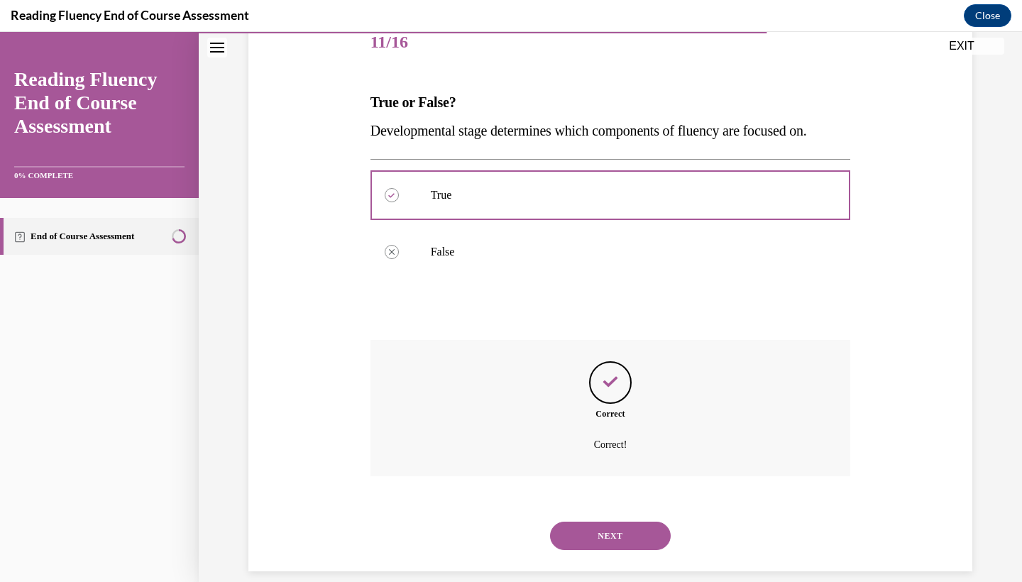
click at [617, 521] on button "NEXT" at bounding box center [610, 535] width 121 height 28
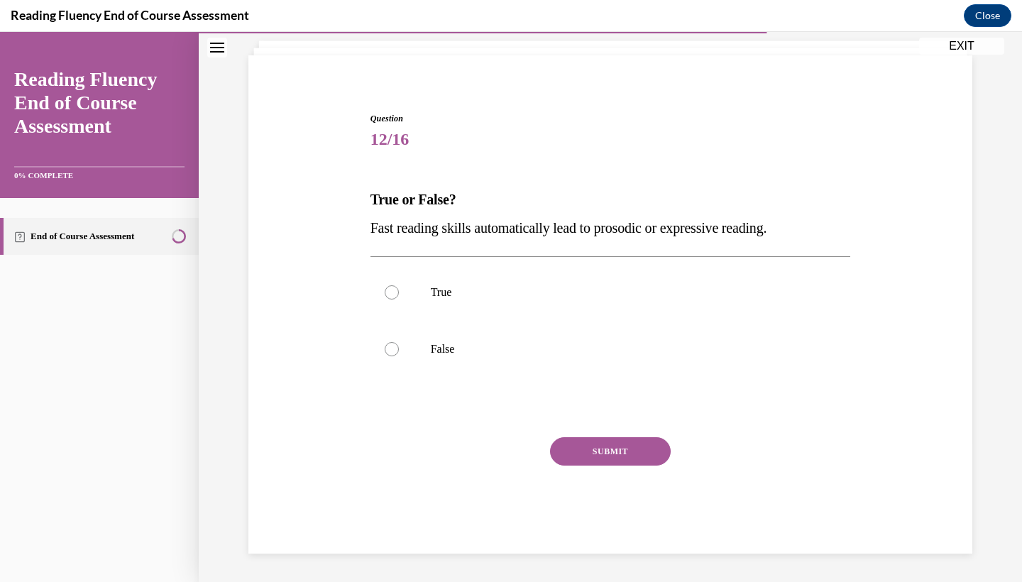
scroll to position [68, 0]
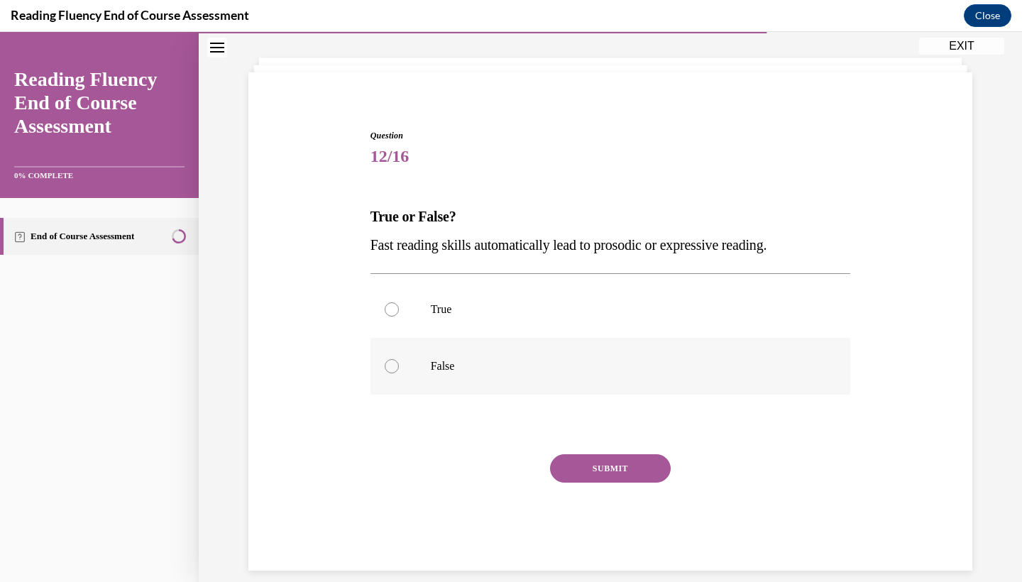
click at [596, 356] on label "False" at bounding box center [610, 366] width 480 height 57
click at [399, 359] on input "False" at bounding box center [392, 366] width 14 height 14
radio input "true"
click at [614, 466] on button "SUBMIT" at bounding box center [610, 468] width 121 height 28
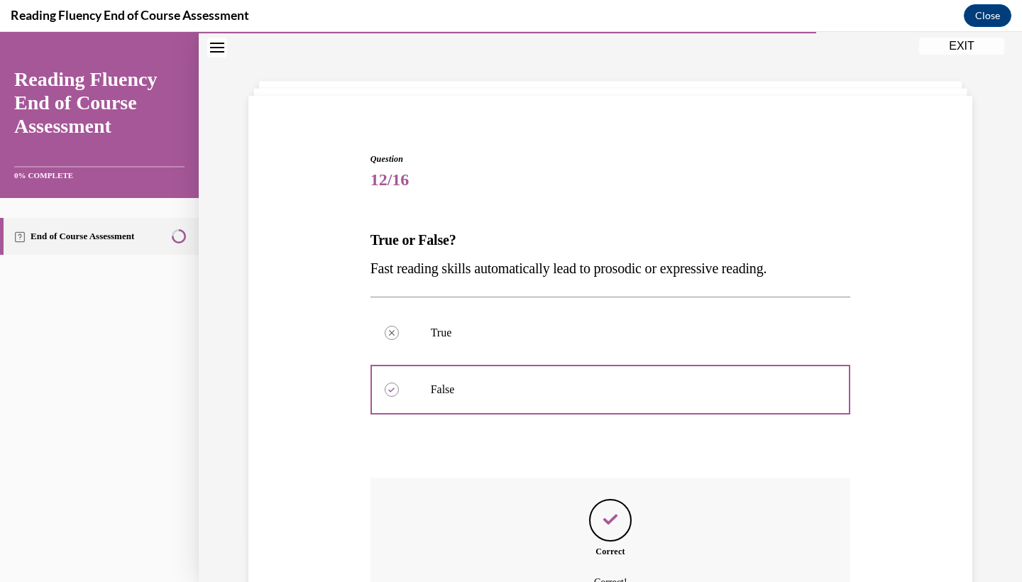
scroll to position [182, 0]
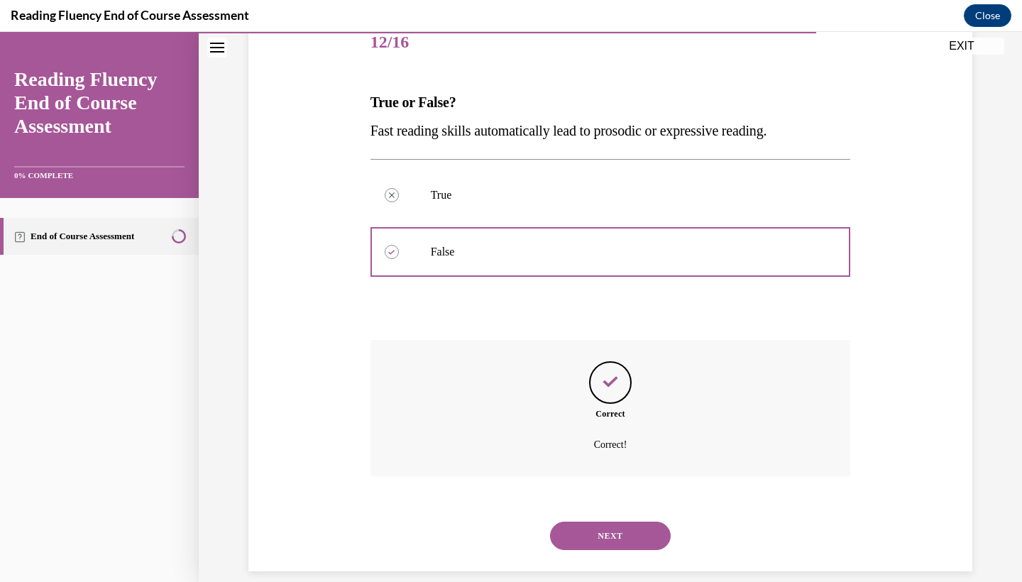
click at [615, 521] on button "NEXT" at bounding box center [610, 535] width 121 height 28
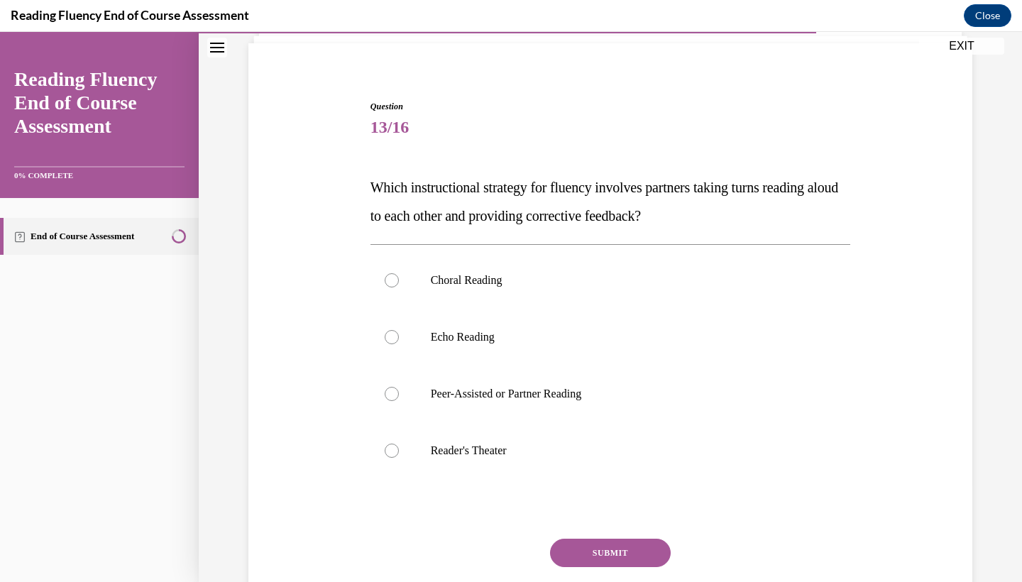
scroll to position [158, 0]
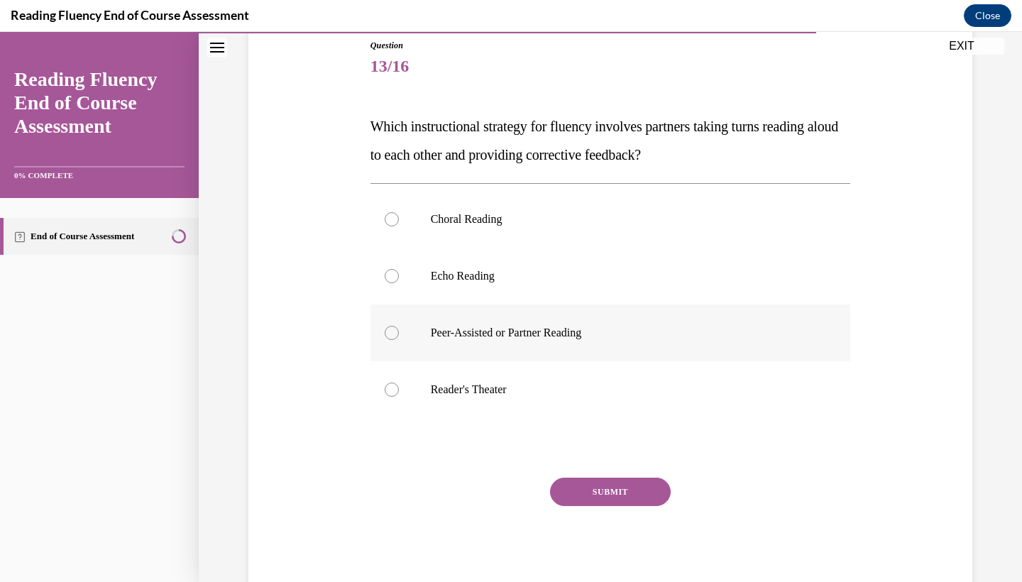
click at [675, 317] on label "Peer-Assisted or Partner Reading" at bounding box center [610, 332] width 480 height 57
click at [399, 326] on input "Peer-Assisted or Partner Reading" at bounding box center [392, 333] width 14 height 14
radio input "true"
click at [658, 484] on button "SUBMIT" at bounding box center [610, 491] width 121 height 28
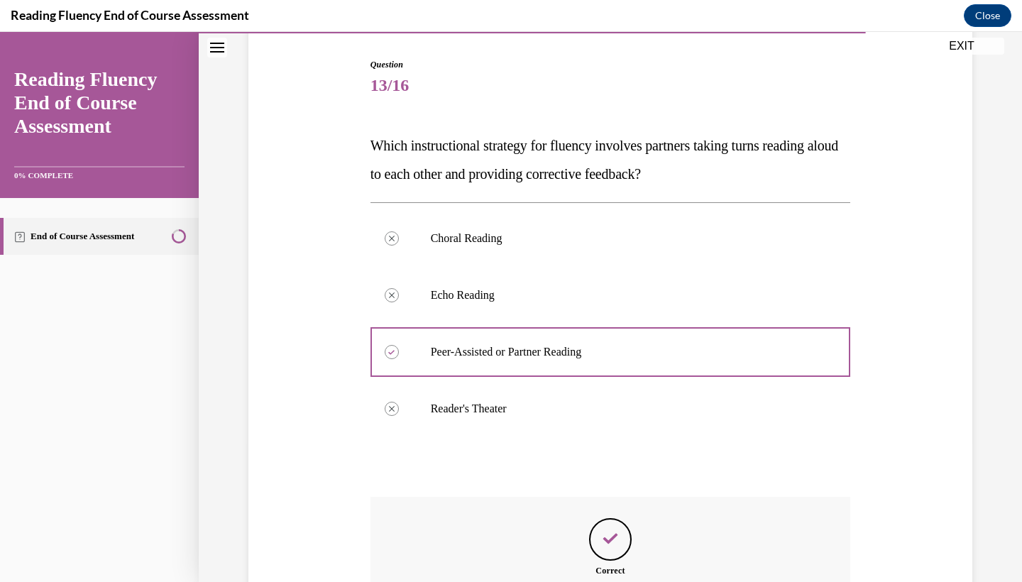
scroll to position [296, 0]
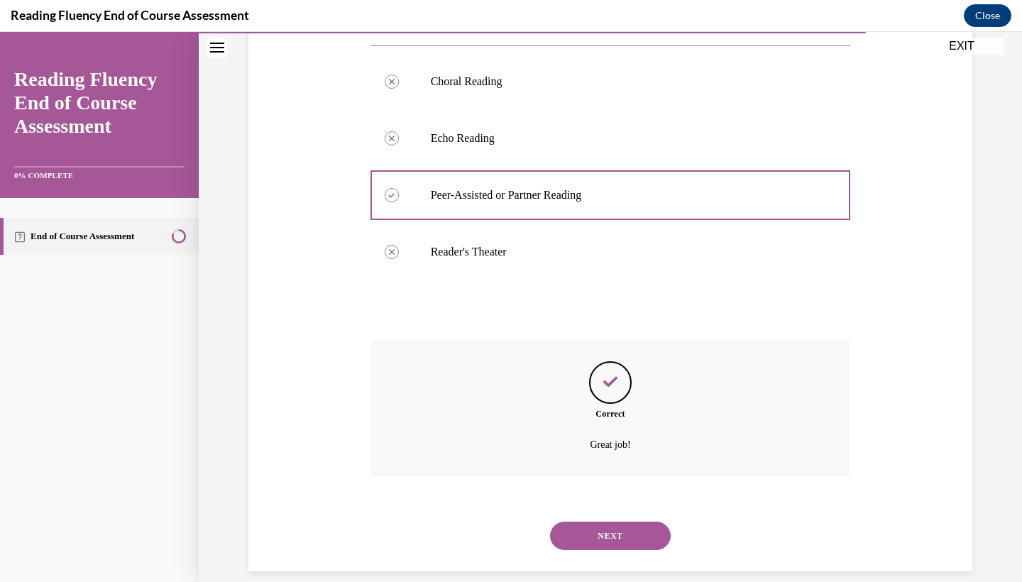
click at [629, 521] on button "NEXT" at bounding box center [610, 535] width 121 height 28
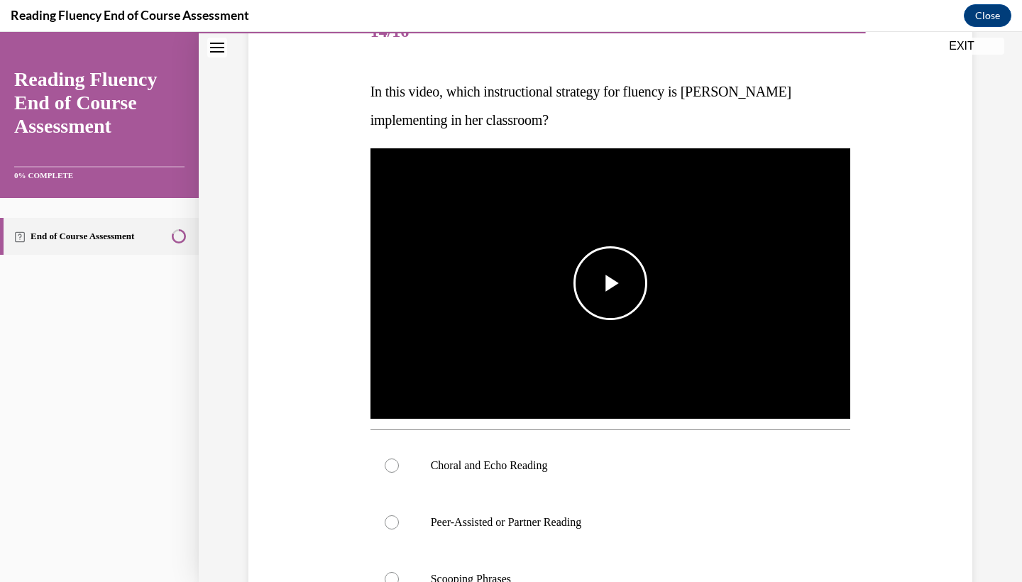
scroll to position [194, 0]
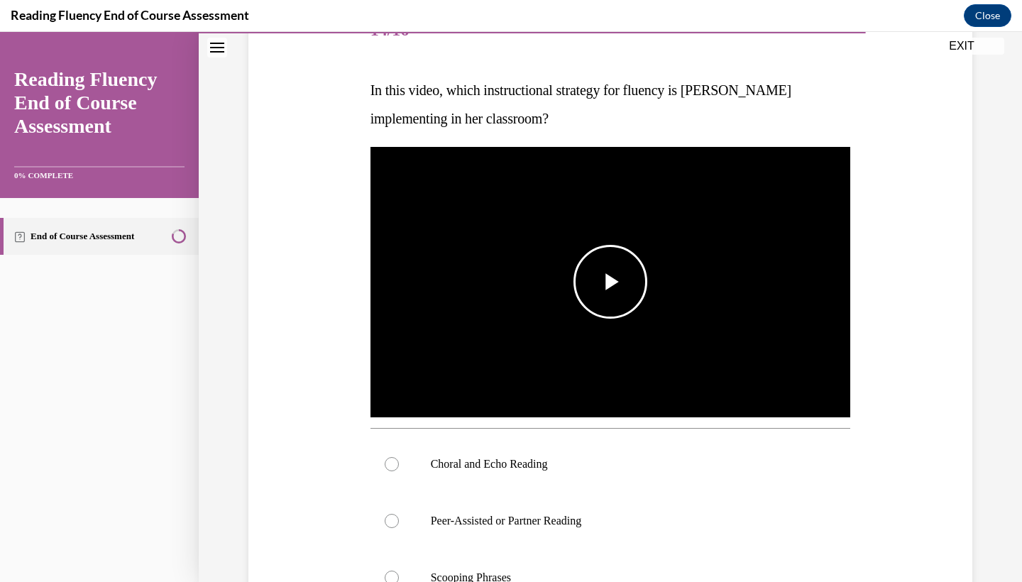
click at [692, 305] on img "Video player" at bounding box center [610, 282] width 480 height 270
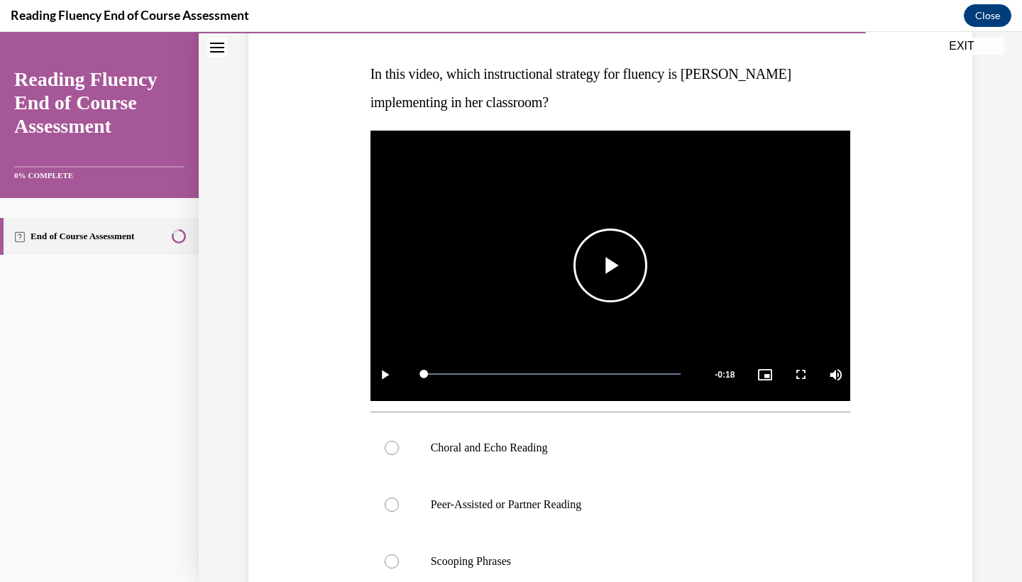
scroll to position [205, 0]
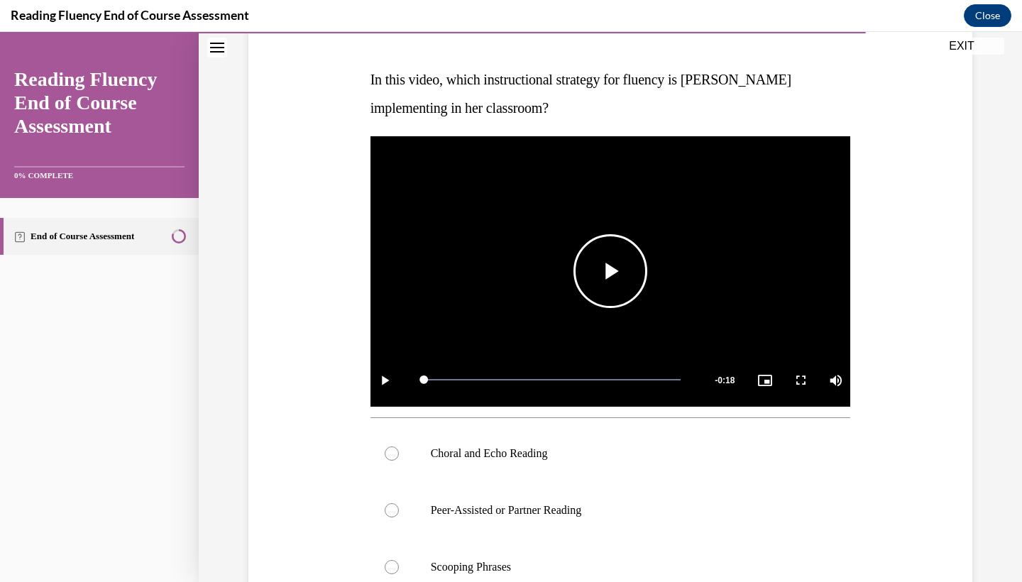
click at [675, 292] on video "Video player" at bounding box center [610, 271] width 480 height 270
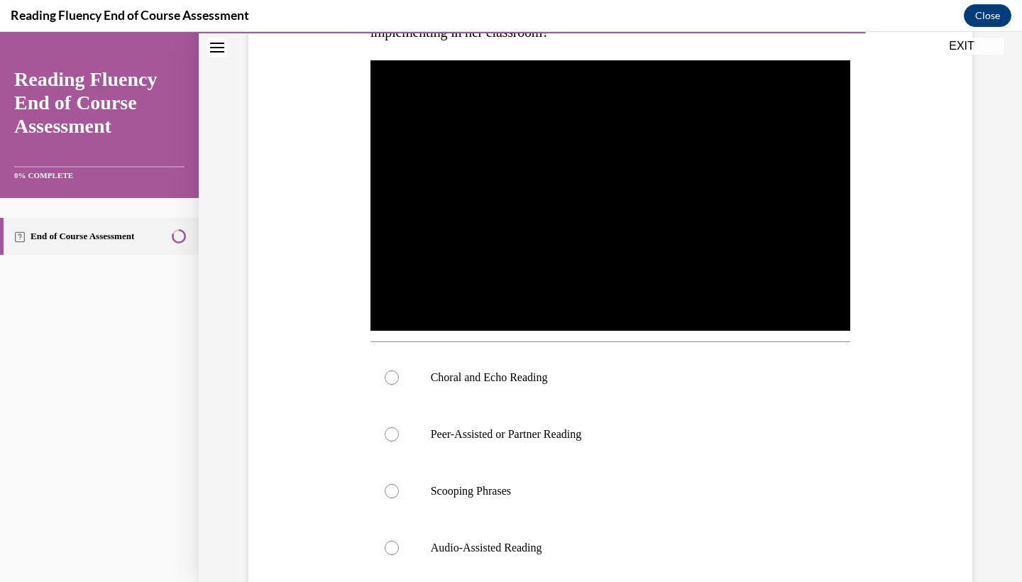
scroll to position [282, 0]
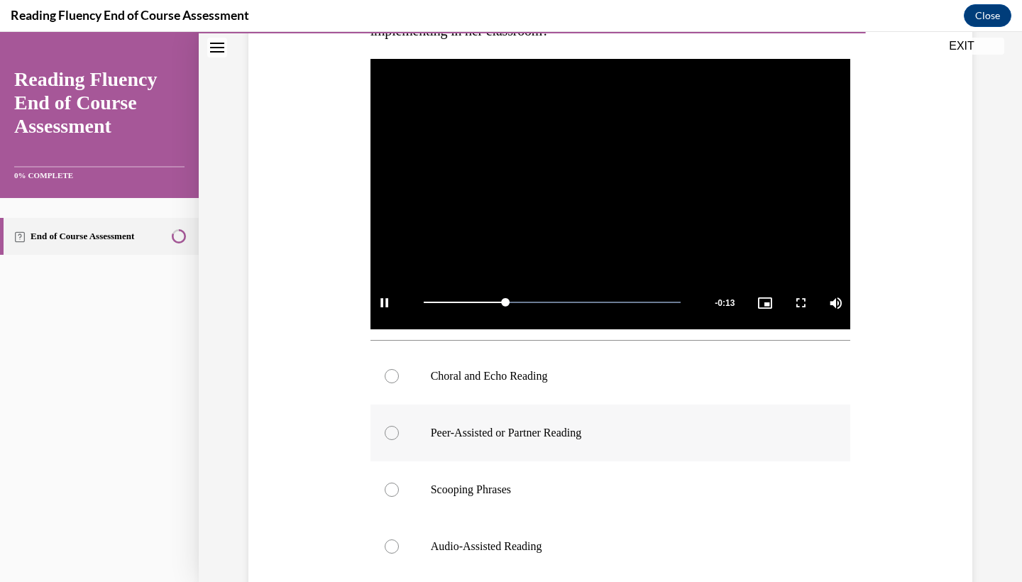
click at [673, 408] on label "Peer-Assisted or Partner Reading" at bounding box center [610, 432] width 480 height 57
click at [399, 426] on input "Peer-Assisted or Partner Reading" at bounding box center [392, 433] width 14 height 14
radio input "true"
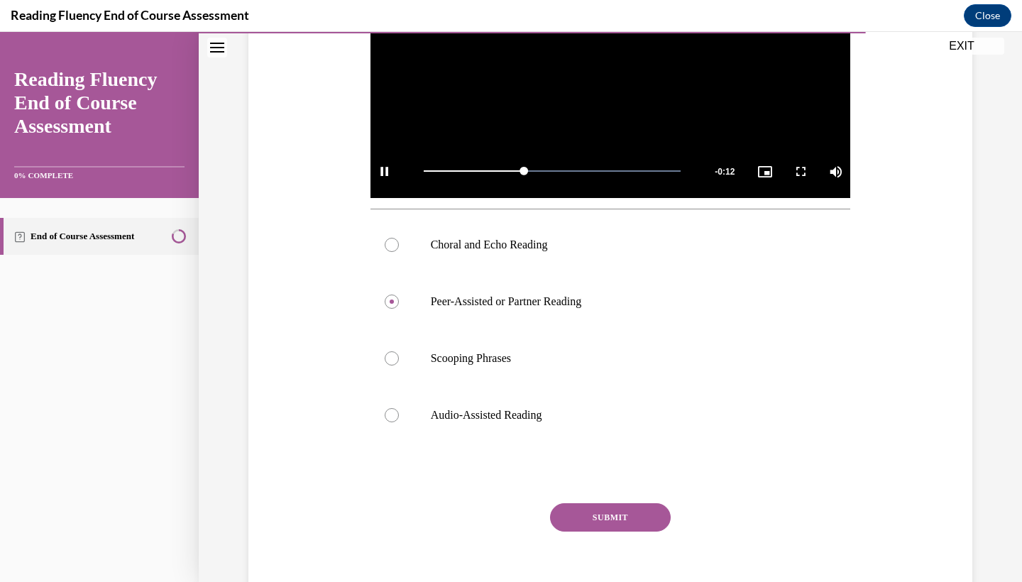
click at [658, 511] on button "SUBMIT" at bounding box center [610, 517] width 121 height 28
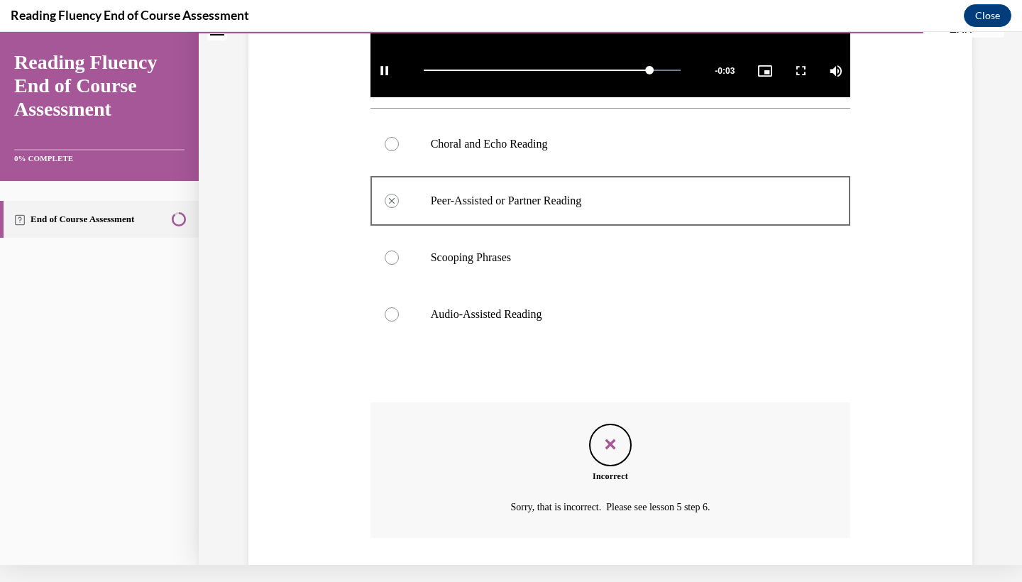
scroll to position [482, 0]
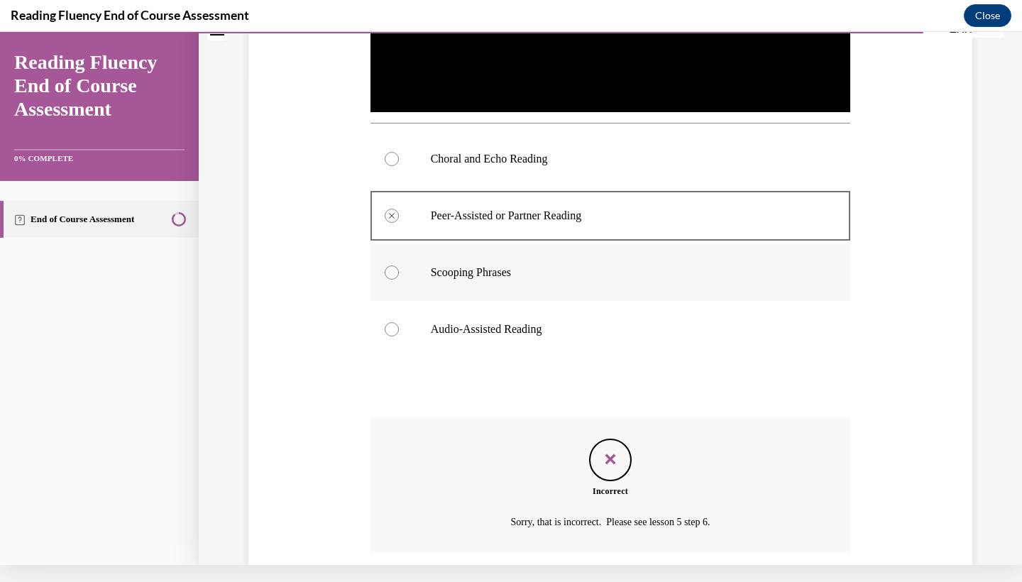
click at [622, 271] on p "Scooping Phrases" at bounding box center [623, 272] width 385 height 14
click at [636, 148] on label "Choral and Echo Reading" at bounding box center [610, 159] width 480 height 57
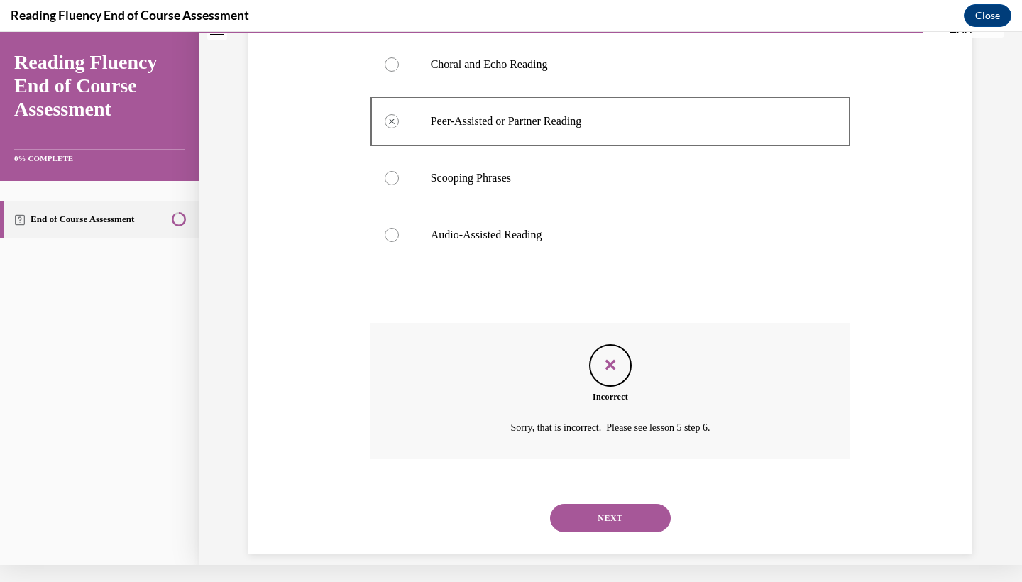
click at [639, 504] on button "NEXT" at bounding box center [610, 518] width 121 height 28
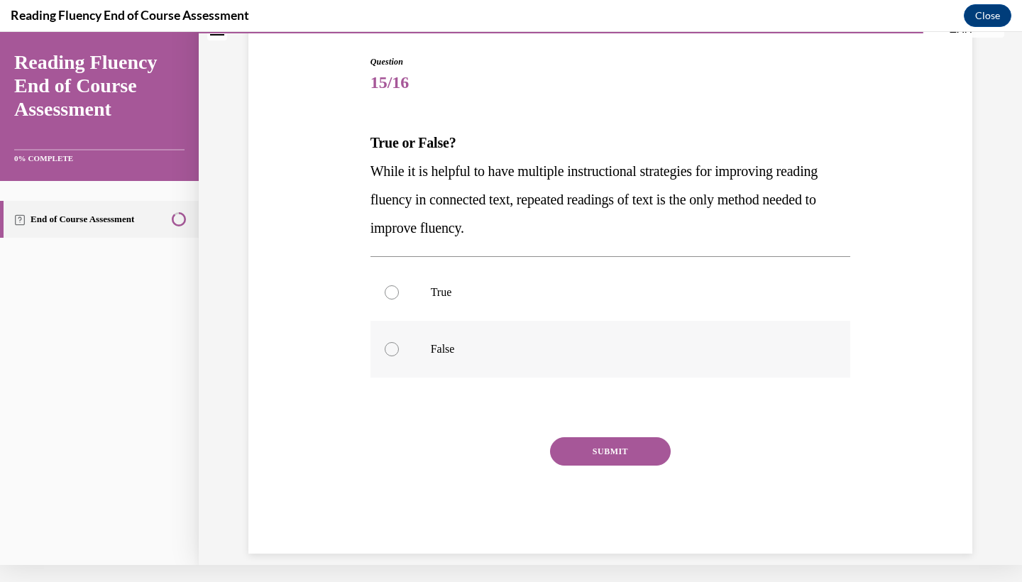
click at [647, 326] on label "False" at bounding box center [610, 349] width 480 height 57
click at [399, 342] on input "False" at bounding box center [392, 349] width 14 height 14
radio input "true"
click at [636, 446] on button "SUBMIT" at bounding box center [610, 451] width 121 height 28
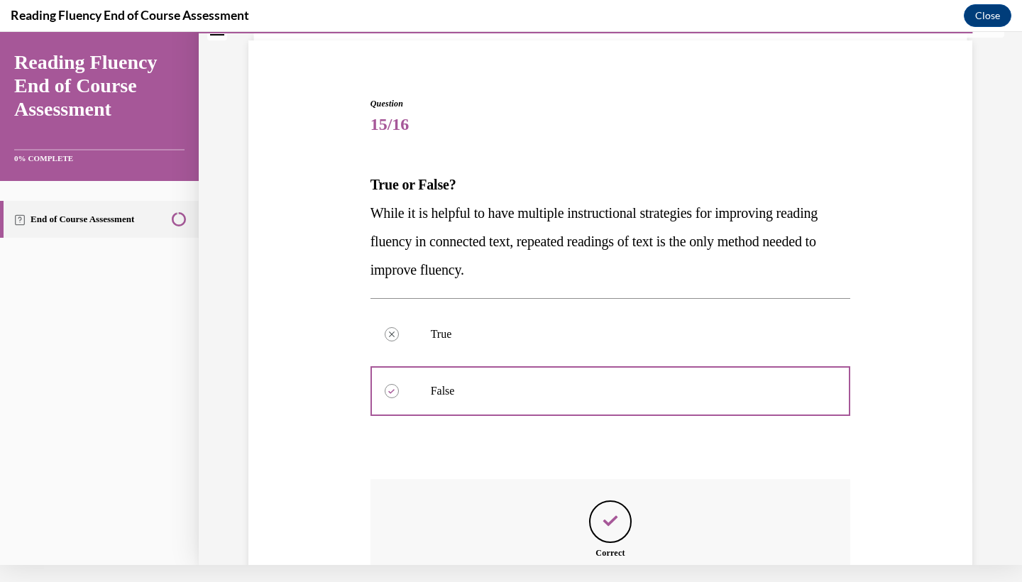
scroll to position [239, 0]
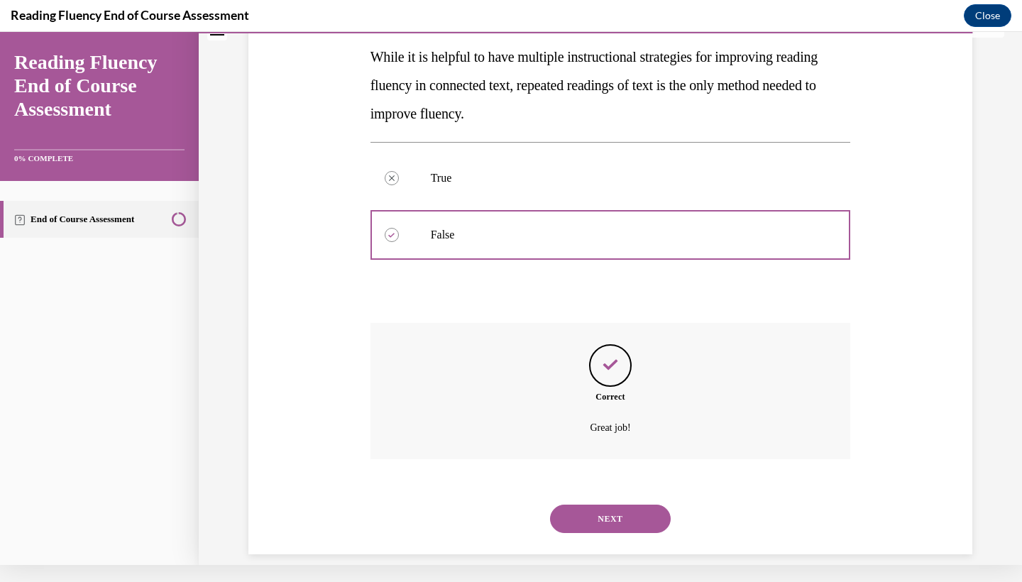
click at [627, 504] on button "NEXT" at bounding box center [610, 518] width 121 height 28
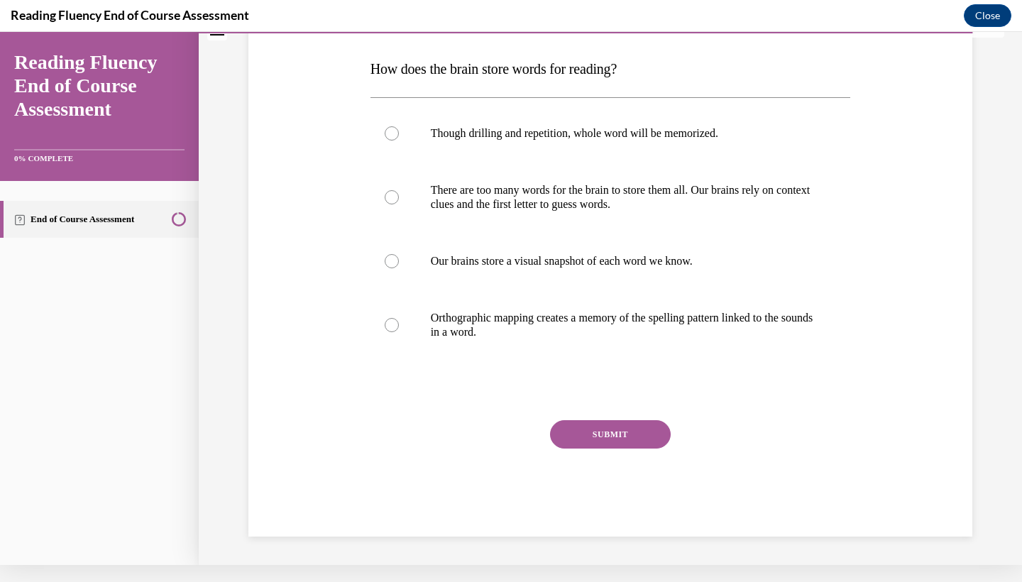
scroll to position [0, 0]
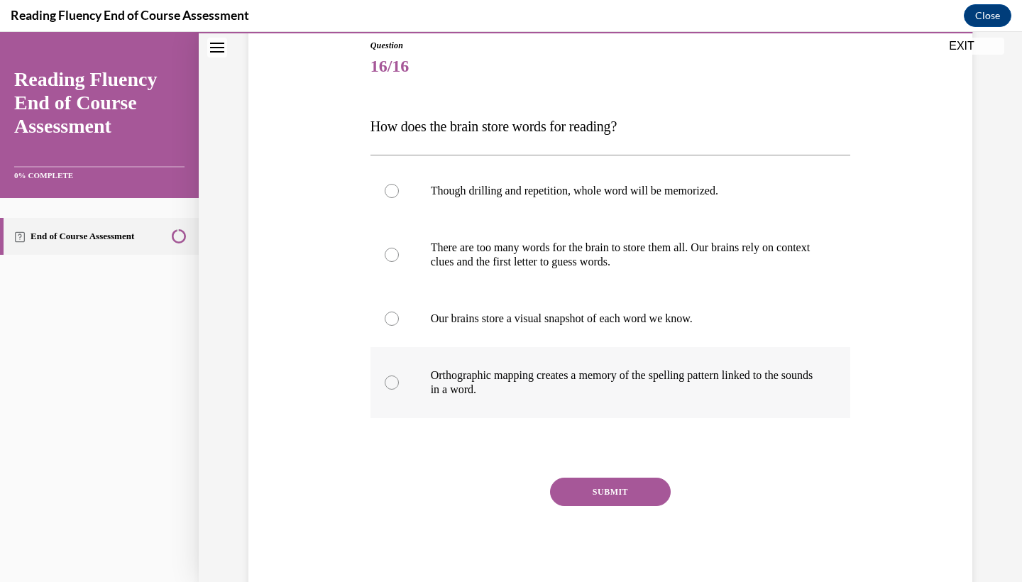
click at [568, 404] on label "Orthographic mapping creates a memory of the spelling pattern linked to the sou…" at bounding box center [610, 382] width 480 height 71
click at [399, 390] on input "Orthographic mapping creates a memory of the spelling pattern linked to the sou…" at bounding box center [392, 382] width 14 height 14
radio input "true"
click at [586, 502] on button "SUBMIT" at bounding box center [610, 491] width 121 height 28
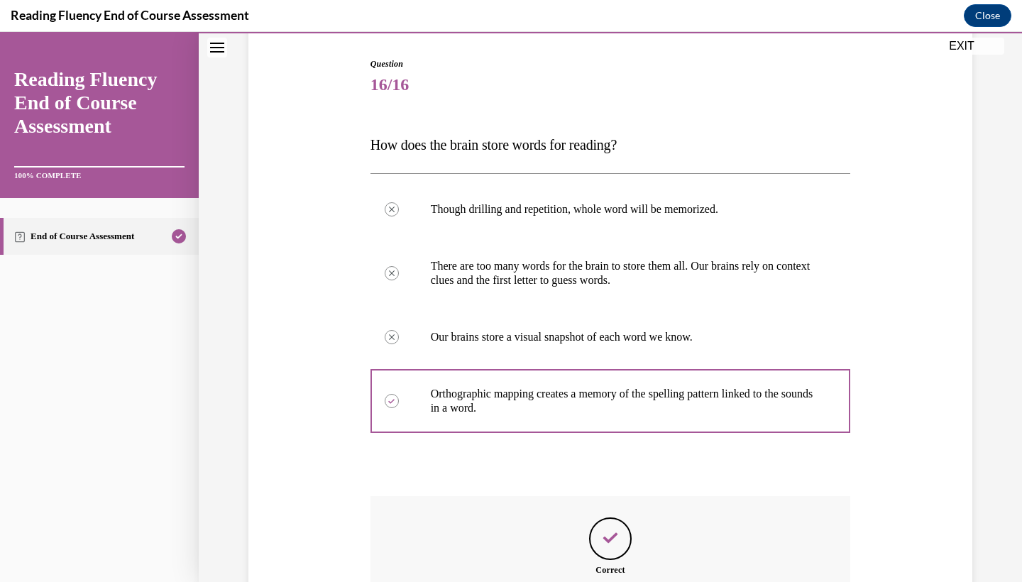
scroll to position [296, 0]
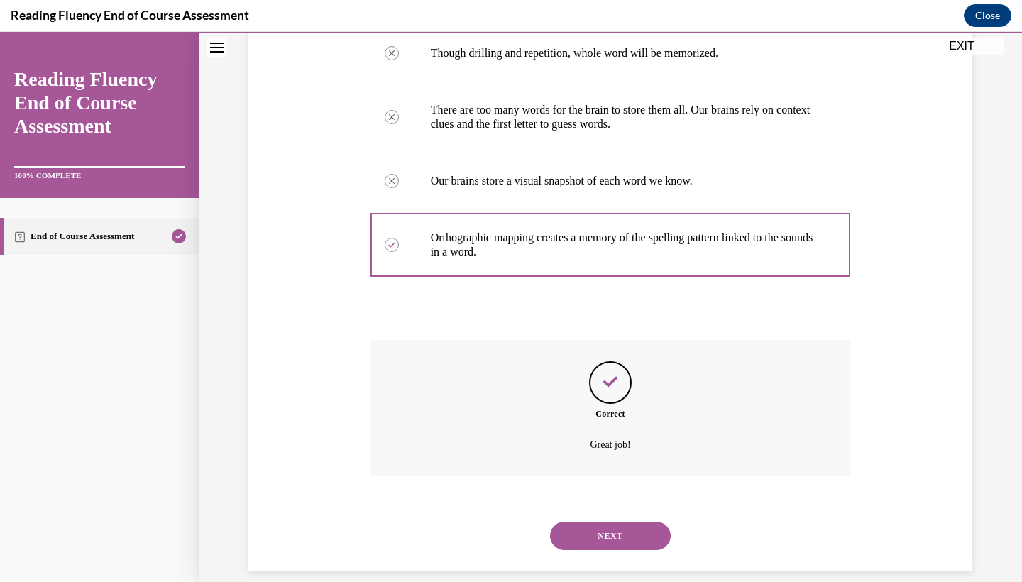
click at [597, 523] on button "NEXT" at bounding box center [610, 535] width 121 height 28
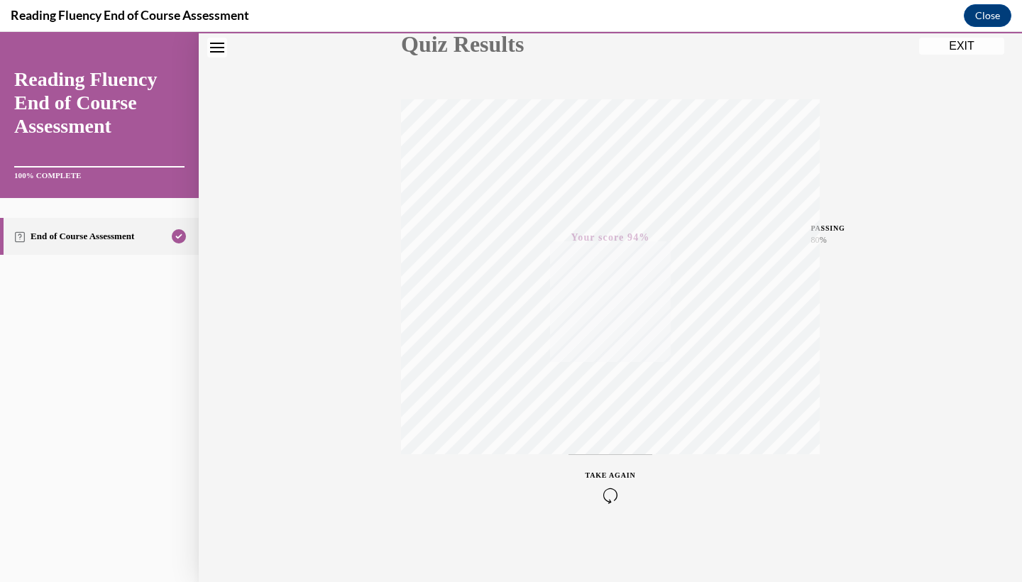
scroll to position [177, 0]
click at [963, 41] on button "EXIT" at bounding box center [961, 46] width 85 height 17
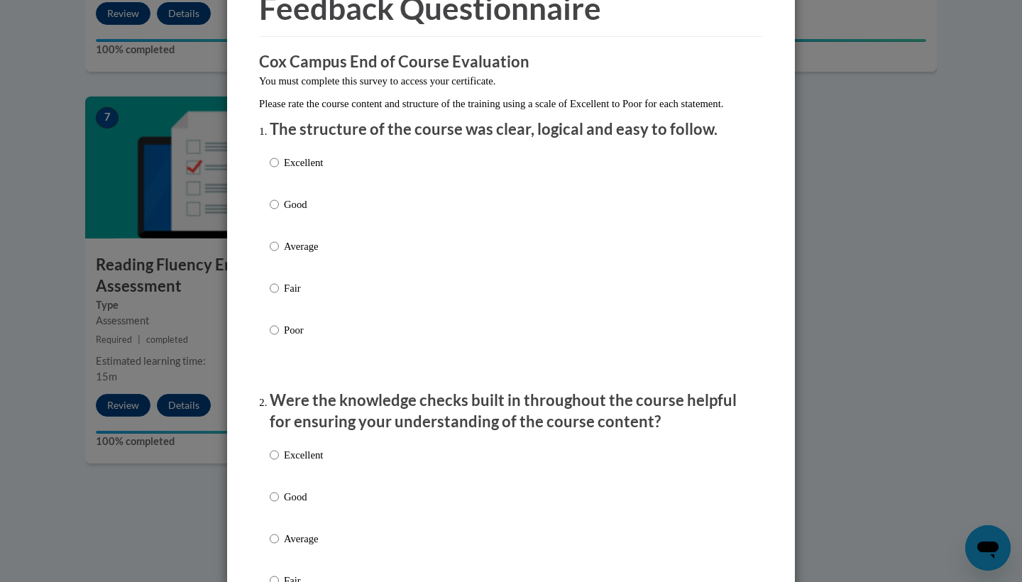
scroll to position [82, 0]
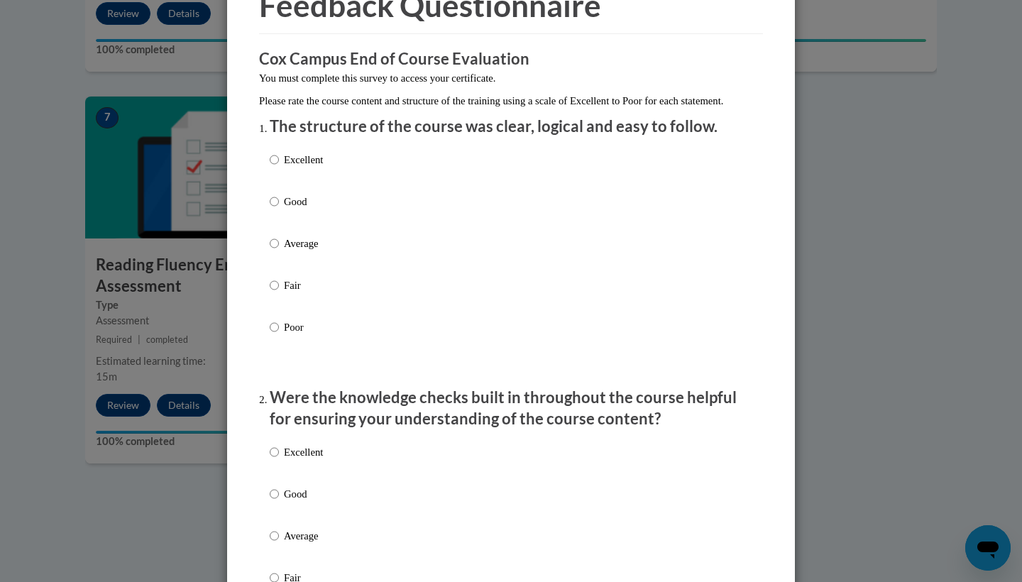
click at [330, 213] on div "Excellent Good Average Fair Poor" at bounding box center [511, 260] width 482 height 231
click at [276, 209] on input "Good" at bounding box center [274, 202] width 9 height 16
radio input "true"
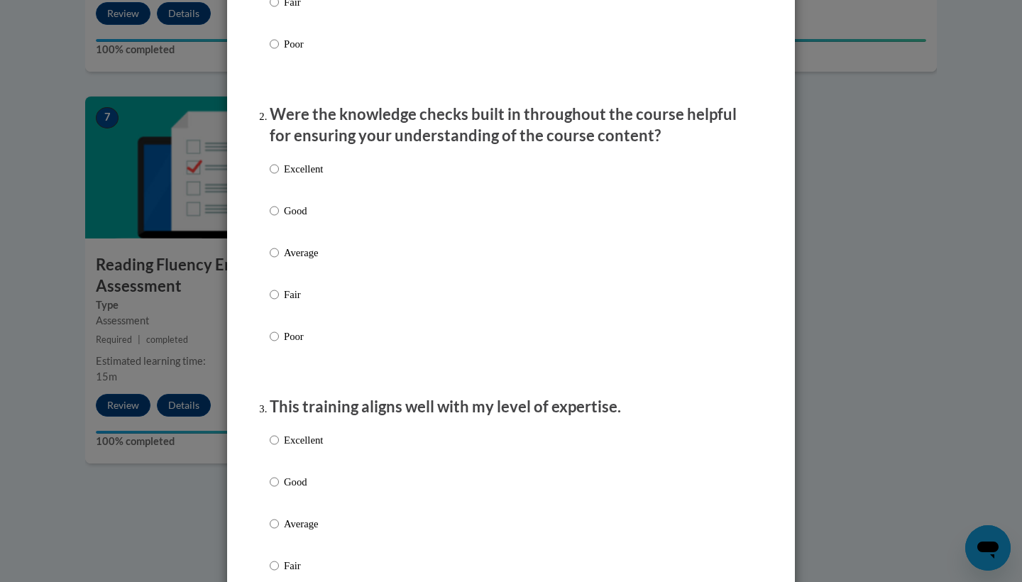
scroll to position [359, 0]
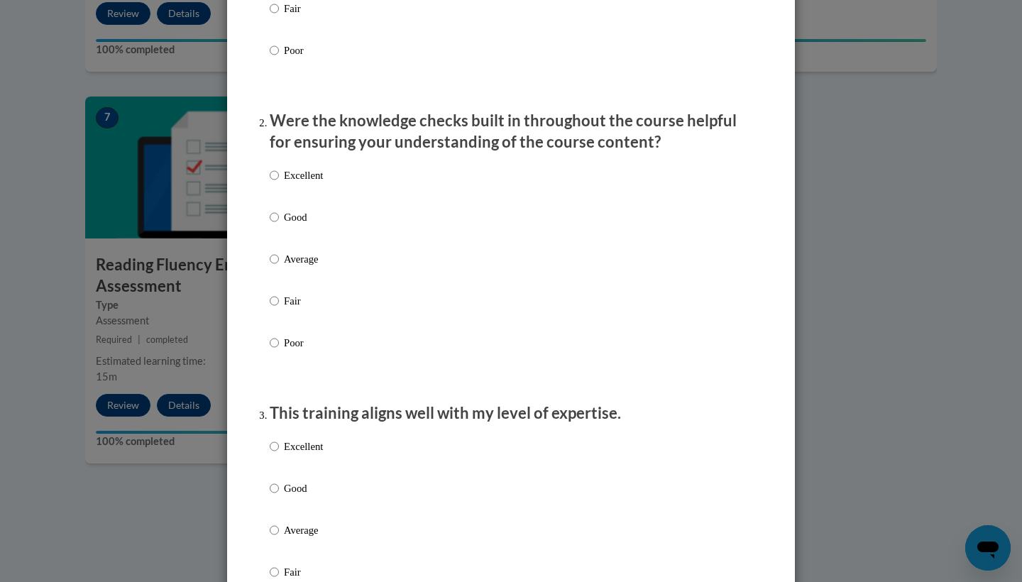
click at [294, 225] on p "Good" at bounding box center [303, 217] width 39 height 16
click at [279, 225] on input "Good" at bounding box center [274, 217] width 9 height 16
radio input "true"
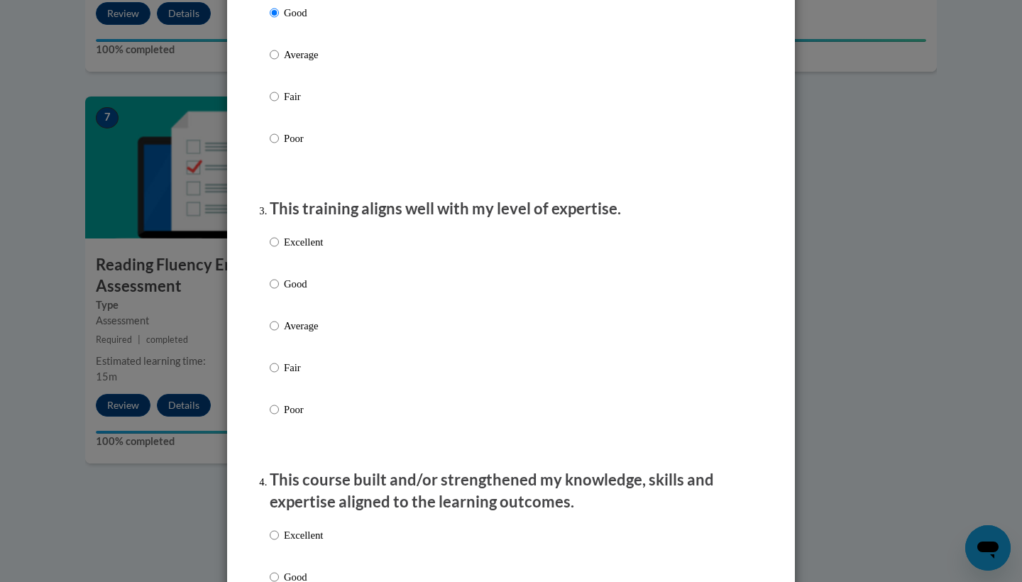
click at [296, 292] on p "Good" at bounding box center [303, 284] width 39 height 16
click at [279, 292] on input "Good" at bounding box center [274, 284] width 9 height 16
radio input "true"
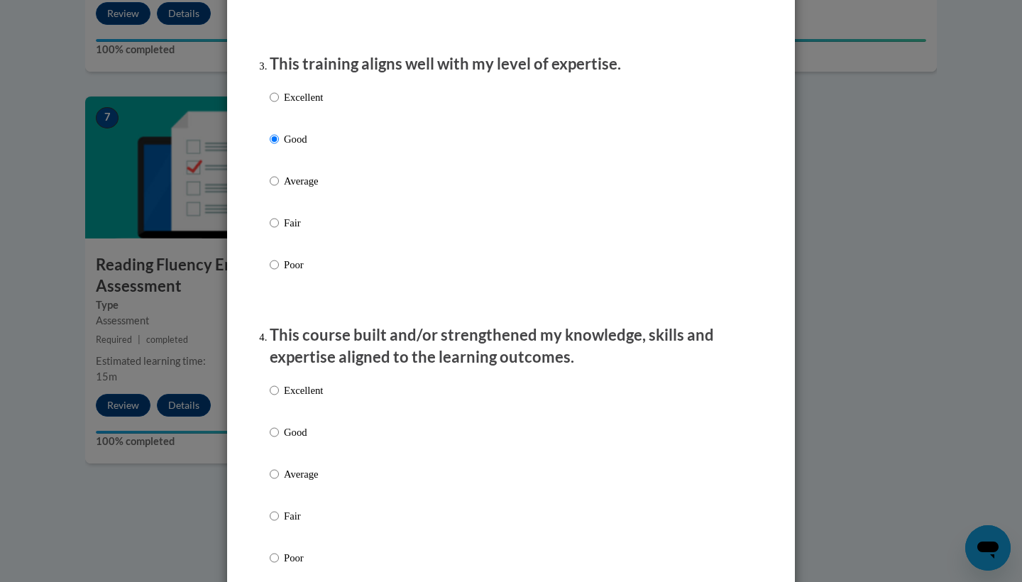
scroll to position [719, 0]
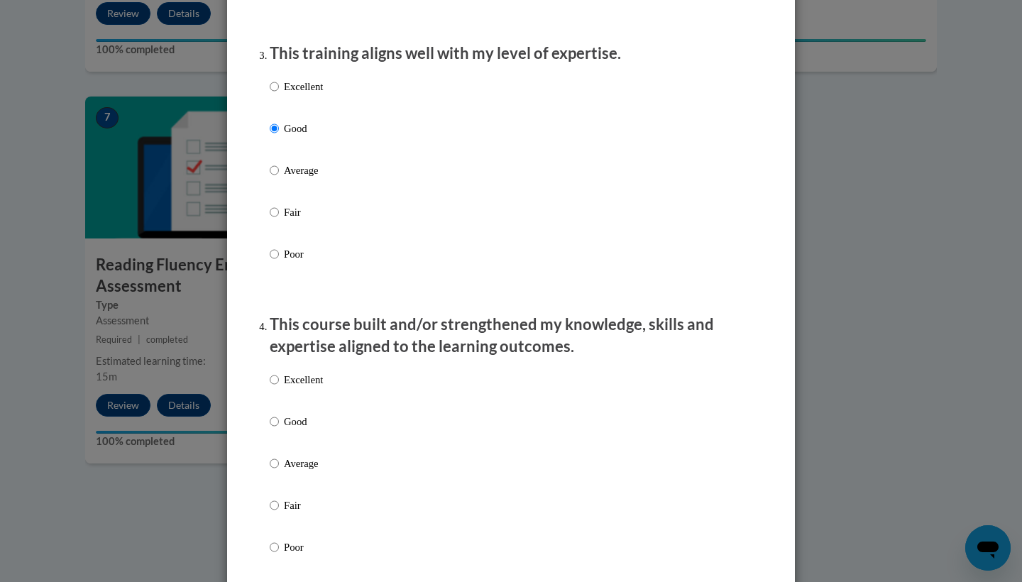
click at [289, 429] on p "Good" at bounding box center [303, 422] width 39 height 16
click at [279, 429] on input "Good" at bounding box center [274, 422] width 9 height 16
radio input "true"
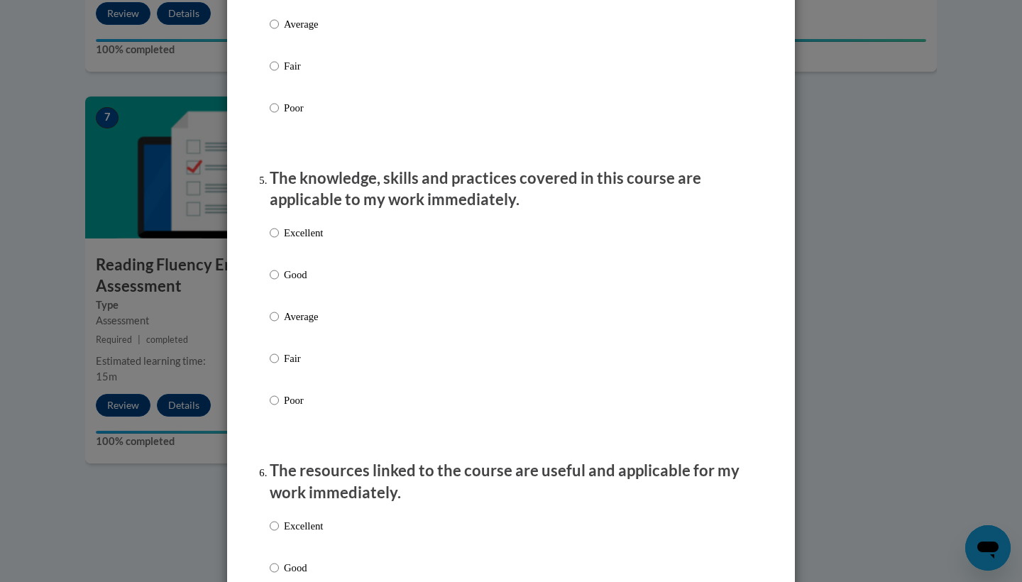
scroll to position [1159, 0]
click at [293, 292] on label "Good" at bounding box center [296, 284] width 53 height 38
click at [279, 281] on input "Good" at bounding box center [274, 273] width 9 height 16
radio input "true"
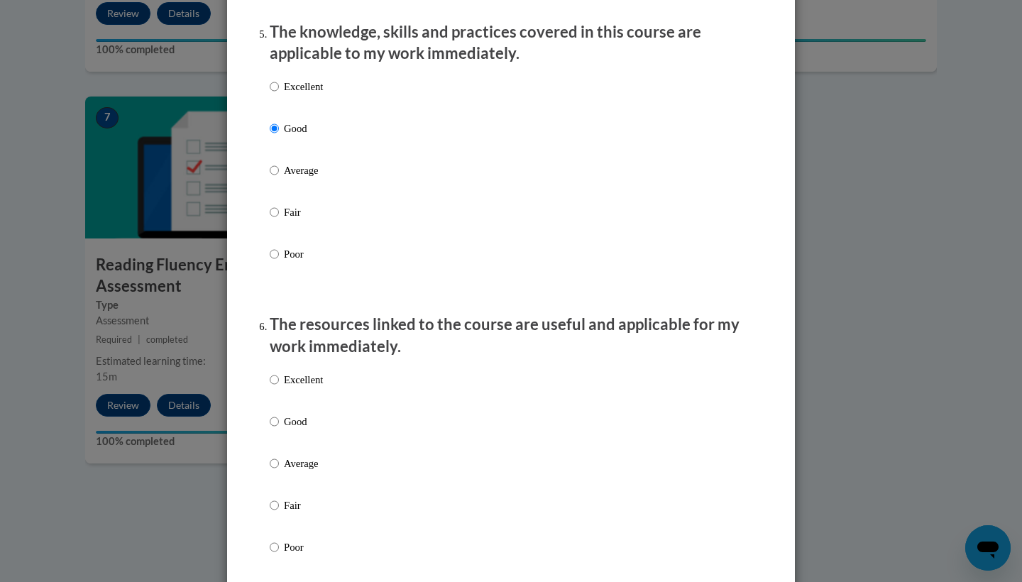
scroll to position [1312, 0]
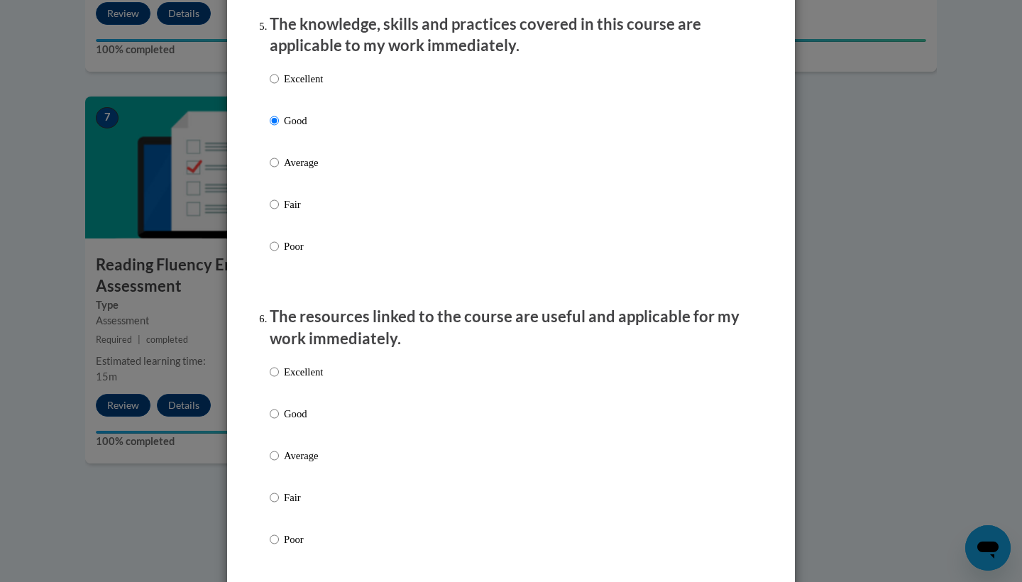
click at [288, 416] on p "Good" at bounding box center [303, 414] width 39 height 16
click at [279, 416] on input "Good" at bounding box center [274, 414] width 9 height 16
radio input "true"
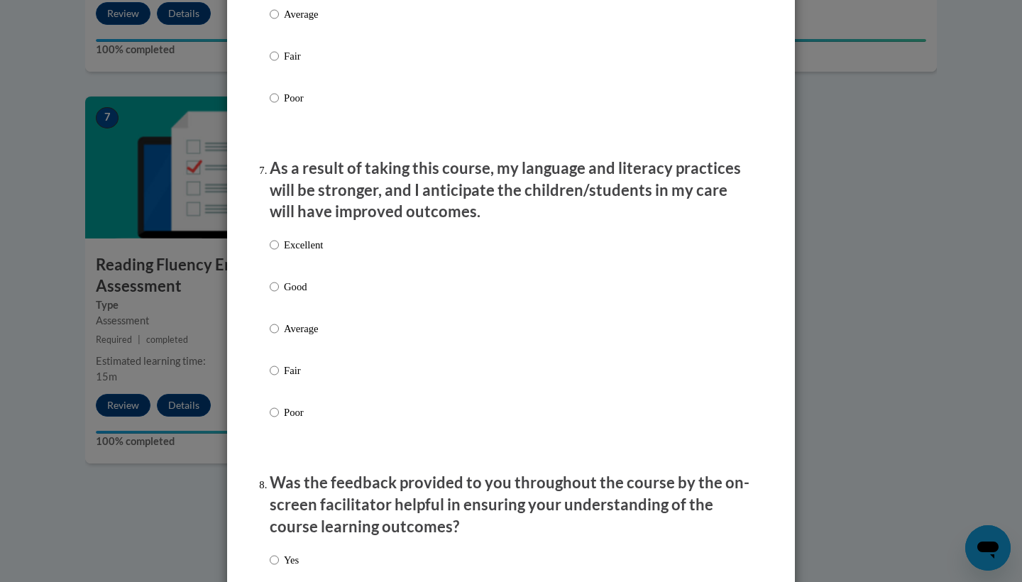
scroll to position [1762, 0]
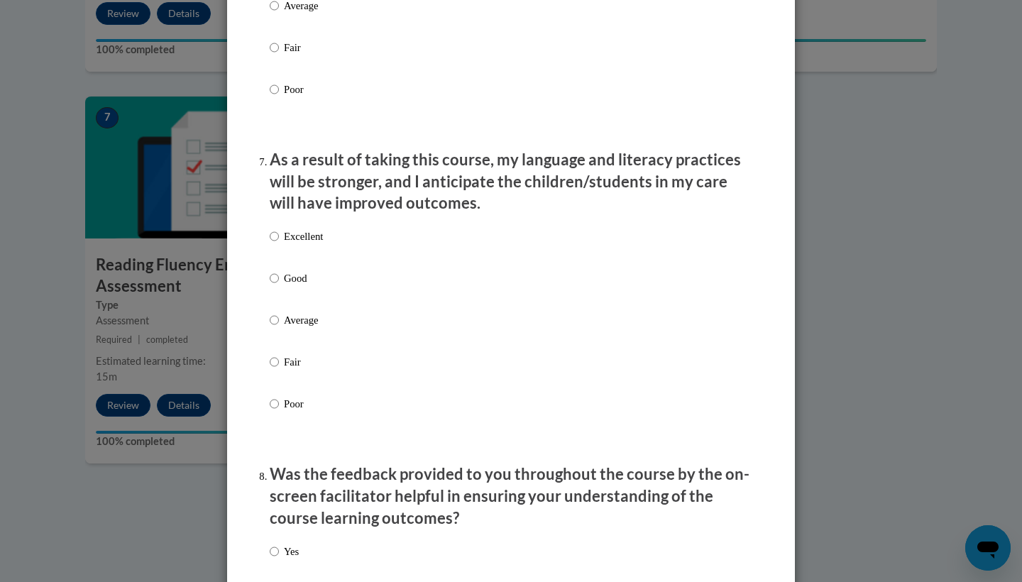
click at [284, 284] on p "Good" at bounding box center [303, 278] width 39 height 16
click at [279, 284] on input "Good" at bounding box center [274, 278] width 9 height 16
radio input "true"
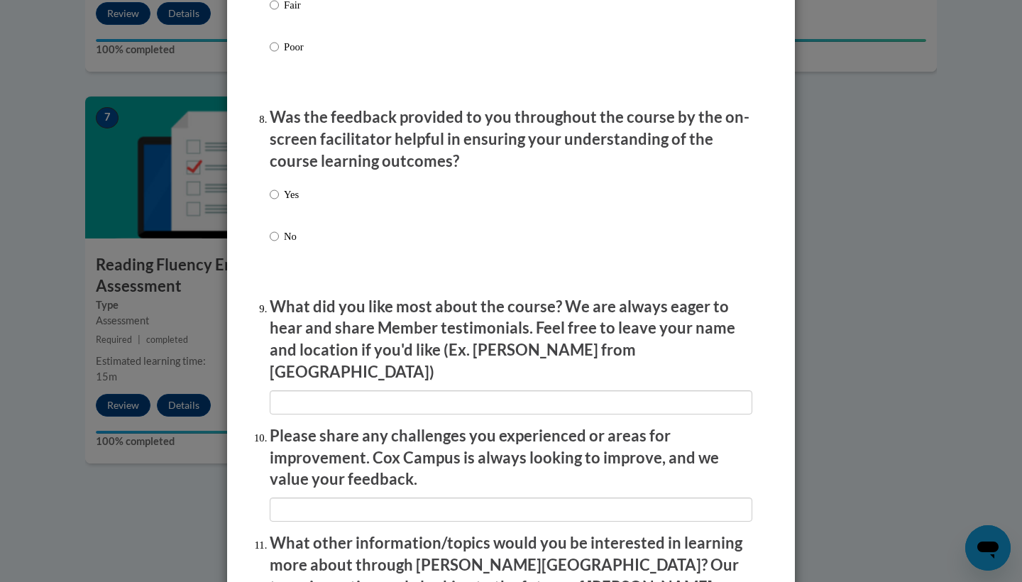
scroll to position [2145, 0]
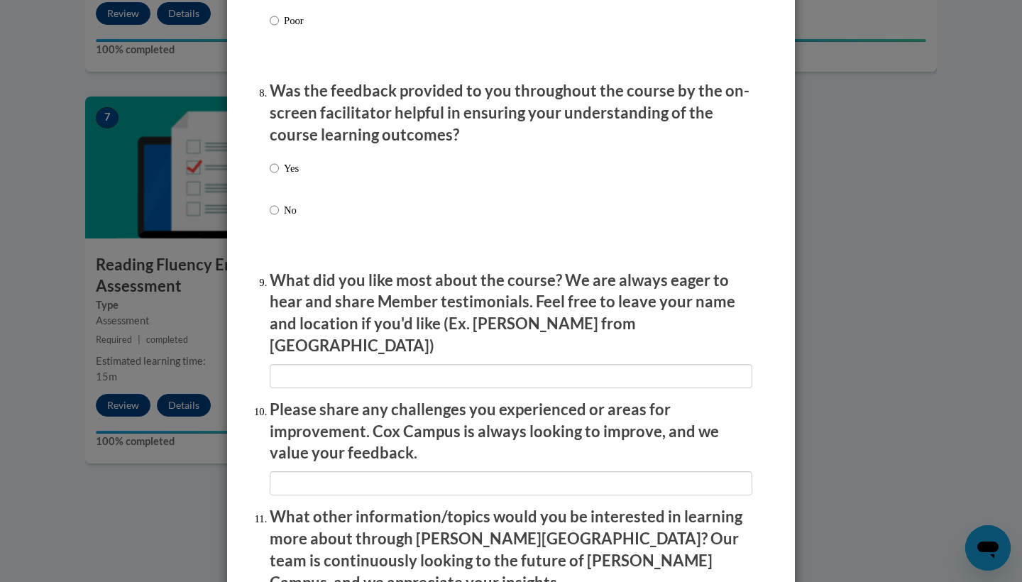
click at [284, 166] on p "Yes" at bounding box center [291, 168] width 15 height 16
click at [279, 166] on input "Yes" at bounding box center [274, 168] width 9 height 16
radio input "true"
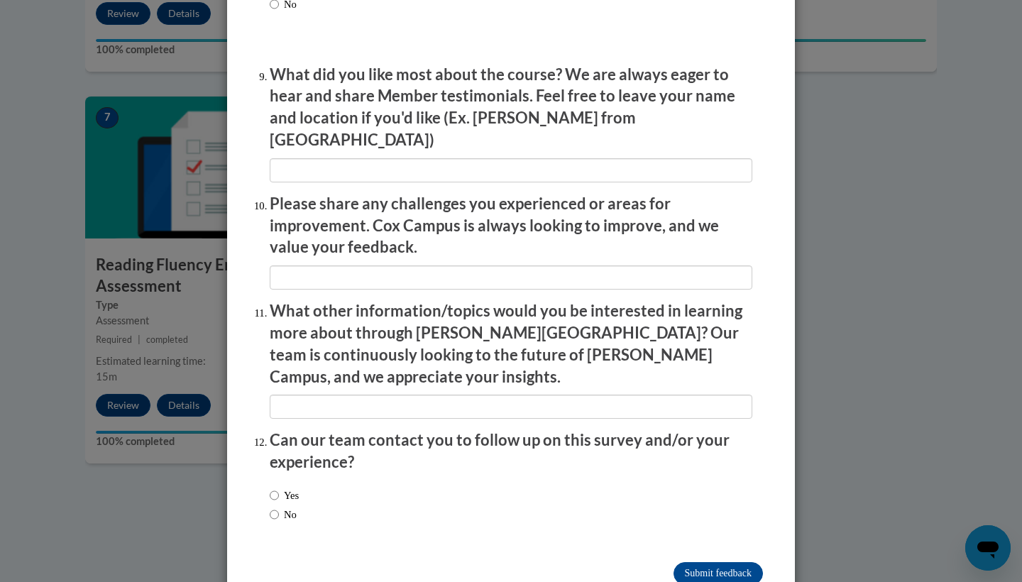
scroll to position [2350, 0]
click at [289, 507] on label "No" at bounding box center [283, 515] width 27 height 16
click at [279, 507] on input "No" at bounding box center [274, 515] width 9 height 16
radio input "true"
click at [694, 563] on input "Submit feedback" at bounding box center [717, 574] width 89 height 23
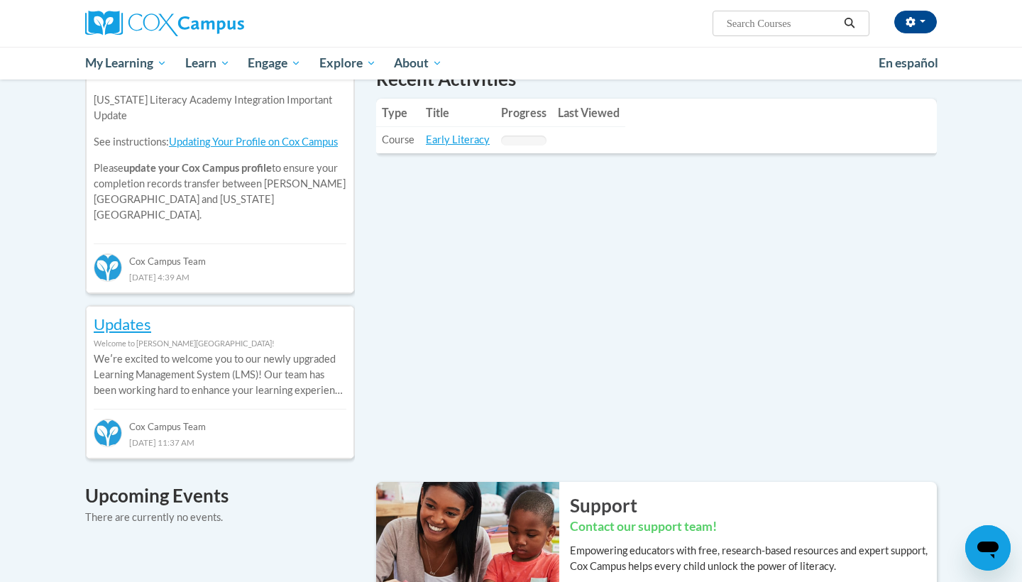
scroll to position [521, 0]
